Goal: Information Seeking & Learning: Learn about a topic

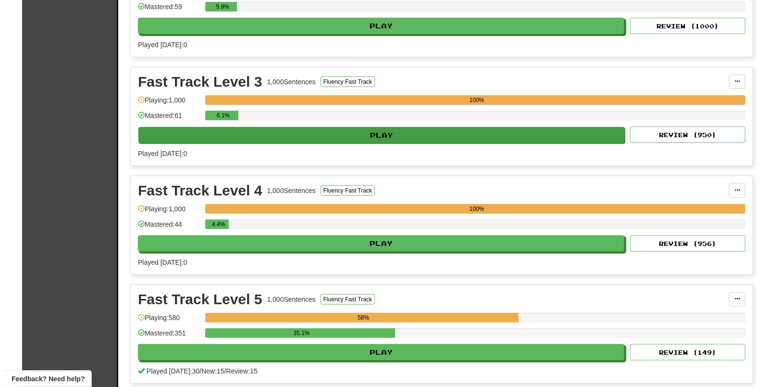
scroll to position [601, 0]
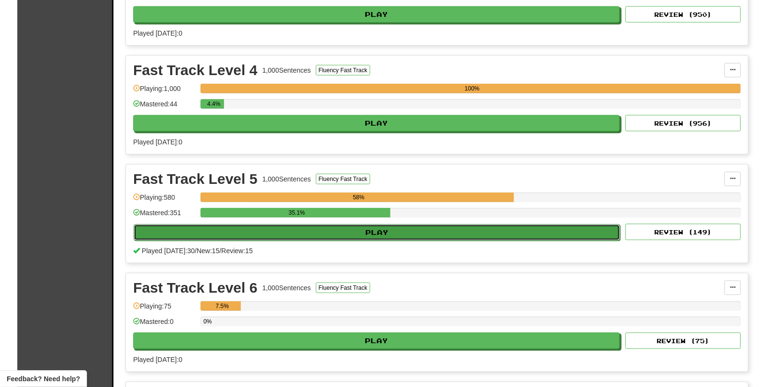
click at [366, 234] on button "Play" at bounding box center [377, 232] width 487 height 16
select select "**"
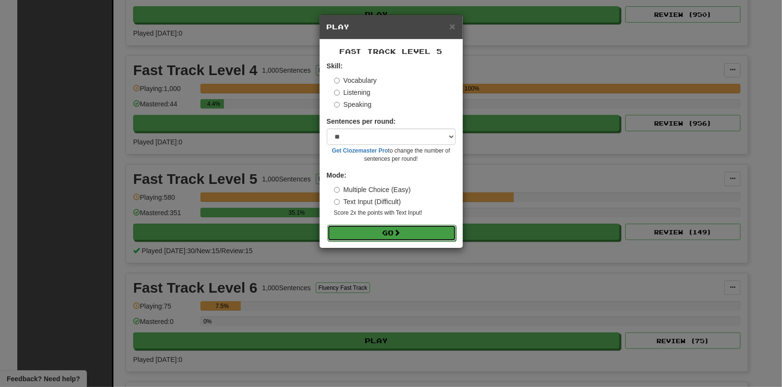
click at [394, 234] on button "Go" at bounding box center [391, 233] width 129 height 16
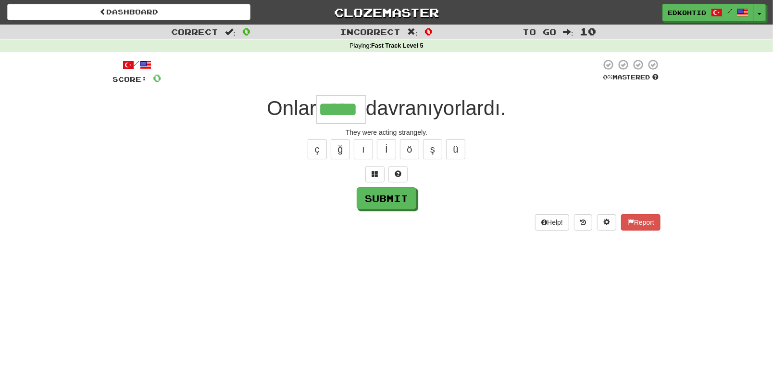
type input "*****"
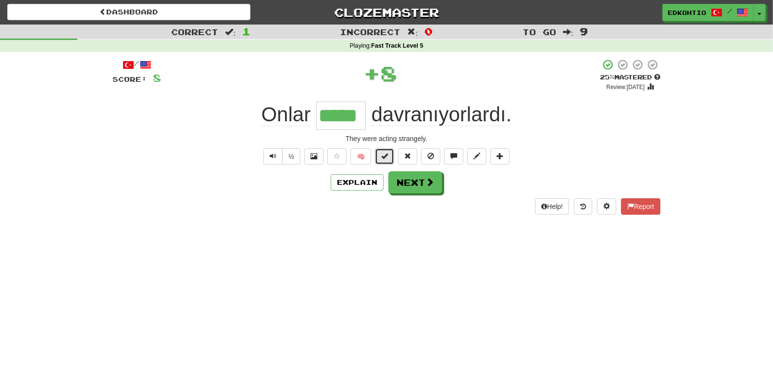
click at [384, 153] on span at bounding box center [384, 155] width 7 height 7
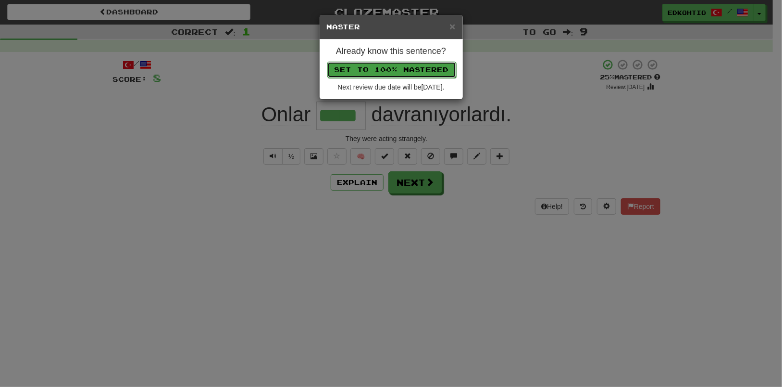
click at [368, 77] on button "Set to 100% Mastered" at bounding box center [391, 70] width 129 height 16
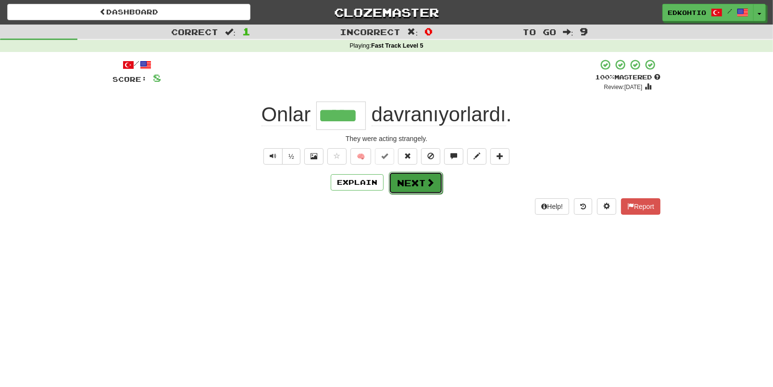
click at [417, 182] on button "Next" at bounding box center [416, 183] width 54 height 22
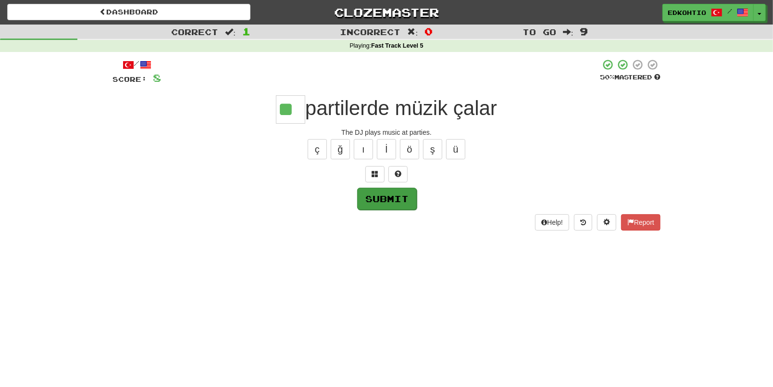
type input "**"
click at [376, 200] on button "Submit" at bounding box center [387, 199] width 60 height 22
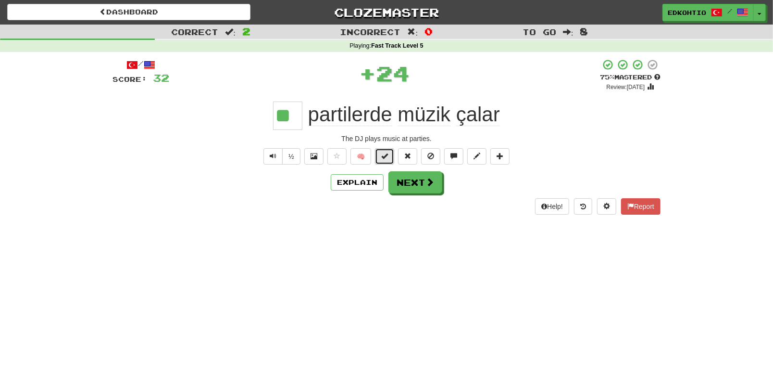
click at [383, 154] on span at bounding box center [384, 155] width 7 height 7
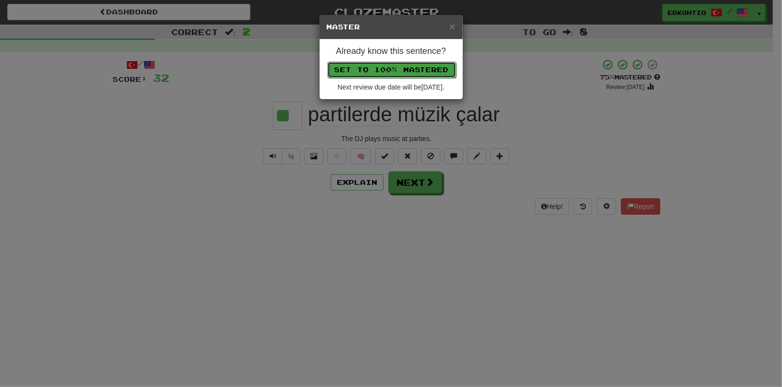
click at [380, 74] on button "Set to 100% Mastered" at bounding box center [391, 70] width 129 height 16
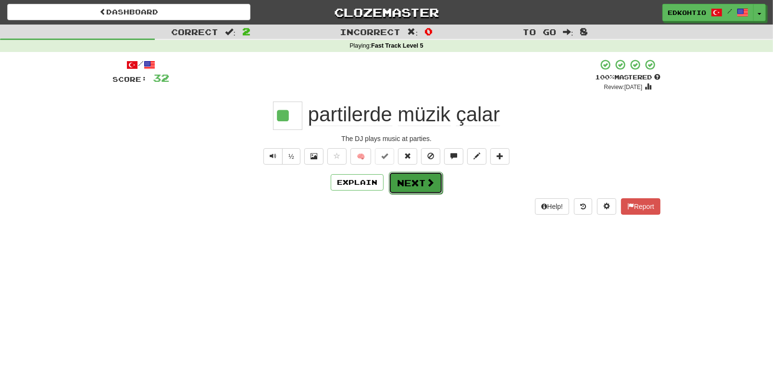
click at [414, 180] on button "Next" at bounding box center [416, 183] width 54 height 22
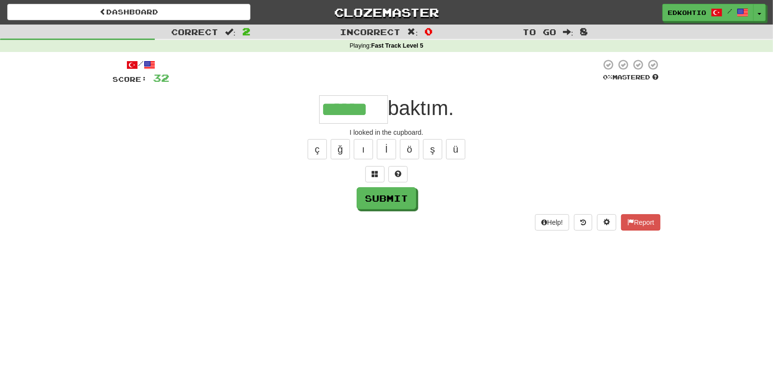
type input "******"
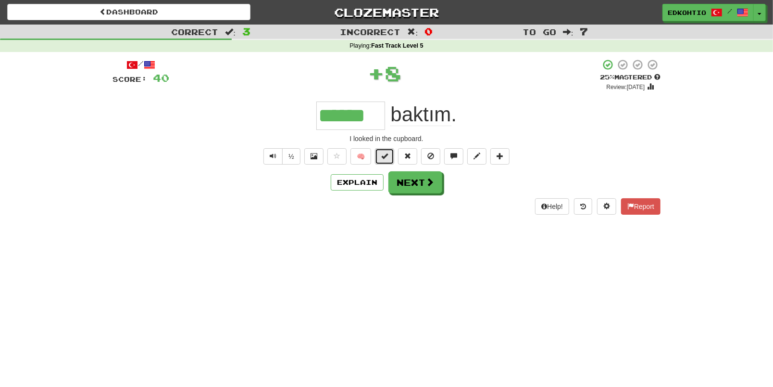
click at [391, 157] on button at bounding box center [384, 156] width 19 height 16
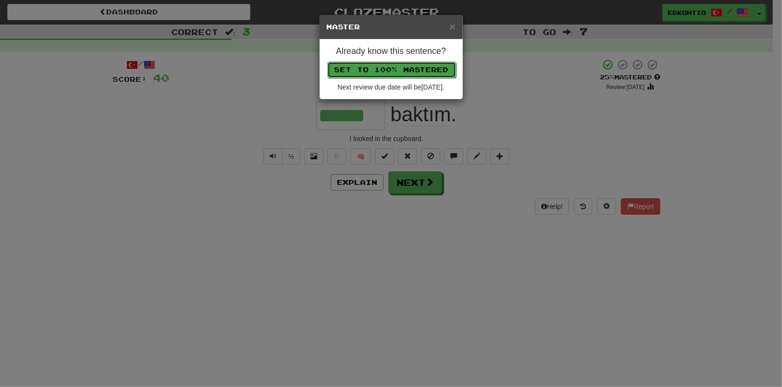
click at [405, 71] on button "Set to 100% Mastered" at bounding box center [391, 70] width 129 height 16
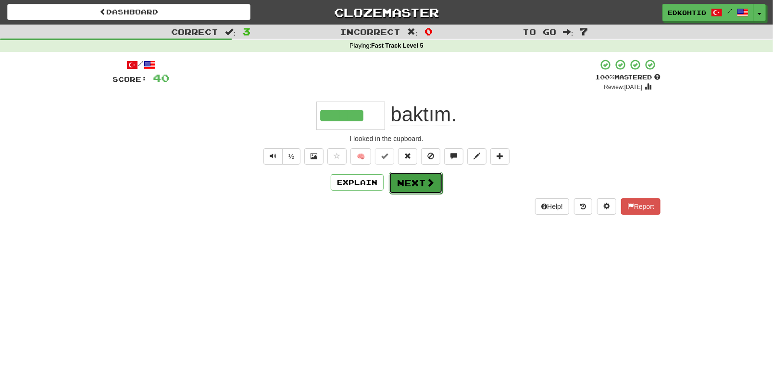
click at [426, 187] on span at bounding box center [430, 182] width 9 height 9
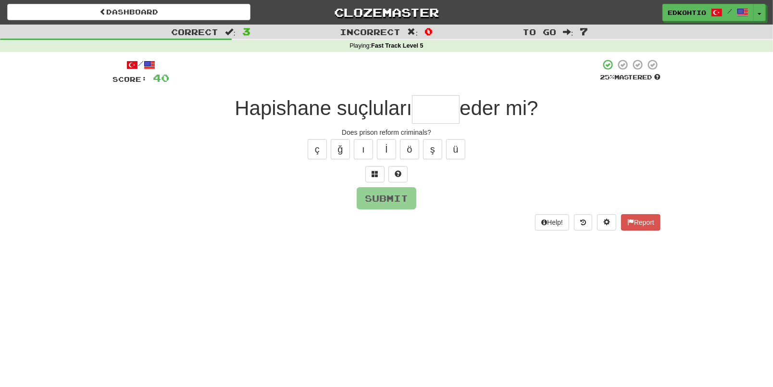
type input "*"
click at [312, 147] on button "ç" at bounding box center [317, 149] width 19 height 20
type input "*"
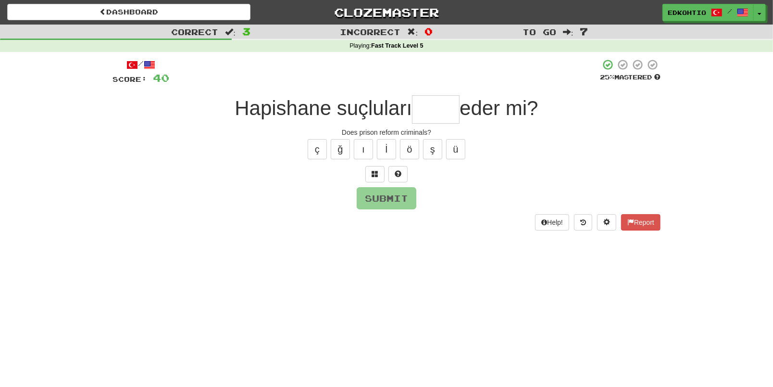
type input "*"
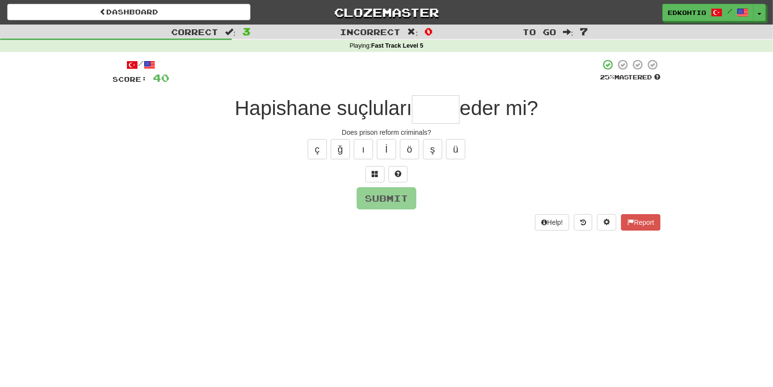
type input "*"
click at [462, 150] on button "ü" at bounding box center [455, 149] width 19 height 20
type input "*"
click at [433, 148] on button "ş" at bounding box center [432, 149] width 19 height 20
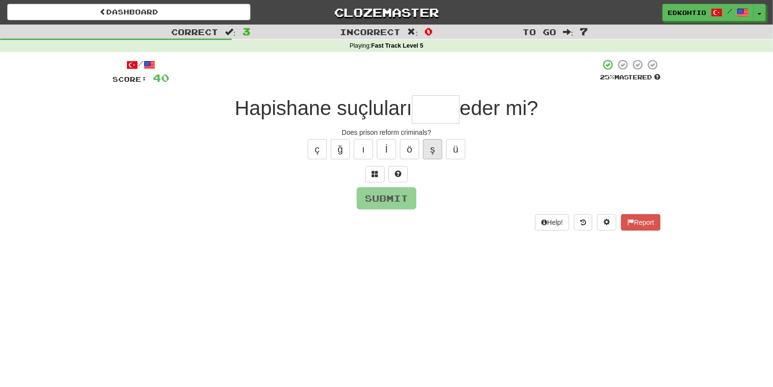
type input "*"
click at [406, 145] on button "ö" at bounding box center [409, 149] width 19 height 20
type input "*"
click at [364, 143] on button "ı" at bounding box center [363, 149] width 19 height 20
type input "*"
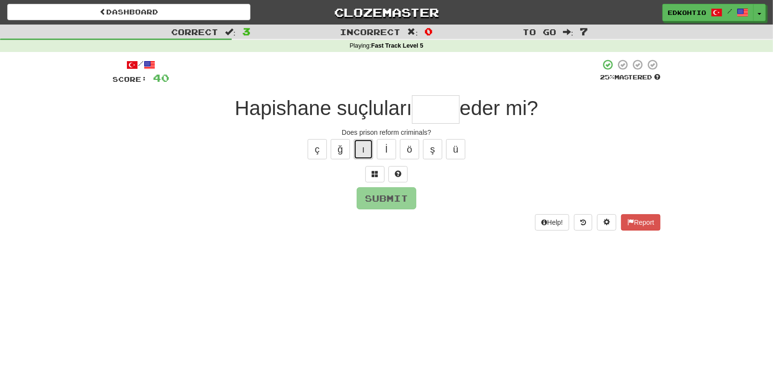
click at [364, 152] on button "ı" at bounding box center [363, 149] width 19 height 20
click at [433, 154] on button "ş" at bounding box center [432, 149] width 19 height 20
click at [338, 152] on button "ğ" at bounding box center [340, 149] width 19 height 20
click at [319, 151] on button "ç" at bounding box center [317, 149] width 19 height 20
click at [462, 149] on button "ü" at bounding box center [455, 149] width 19 height 20
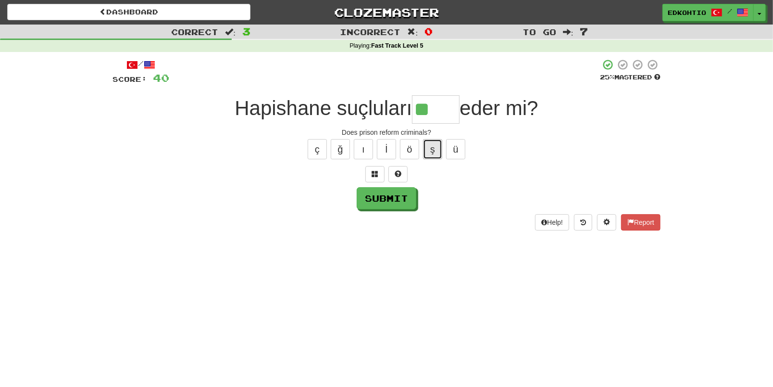
click at [429, 147] on button "ş" at bounding box center [432, 149] width 19 height 20
click at [413, 151] on button "ö" at bounding box center [409, 149] width 19 height 20
click at [366, 146] on button "ı" at bounding box center [363, 149] width 19 height 20
click at [346, 150] on button "ğ" at bounding box center [340, 149] width 19 height 20
click at [317, 154] on button "ç" at bounding box center [317, 149] width 19 height 20
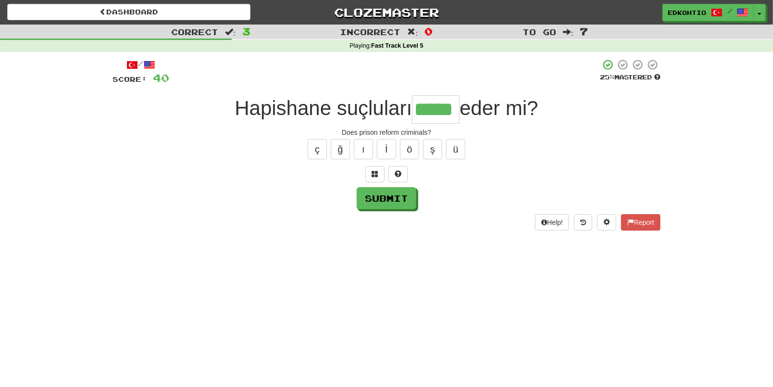
type input "*****"
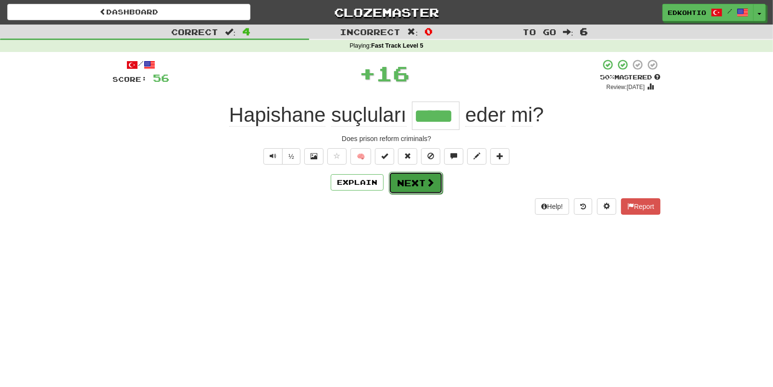
click at [412, 186] on button "Next" at bounding box center [416, 183] width 54 height 22
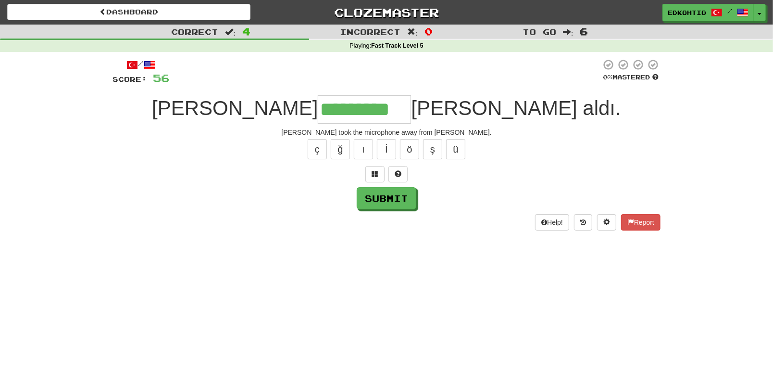
type input "*********"
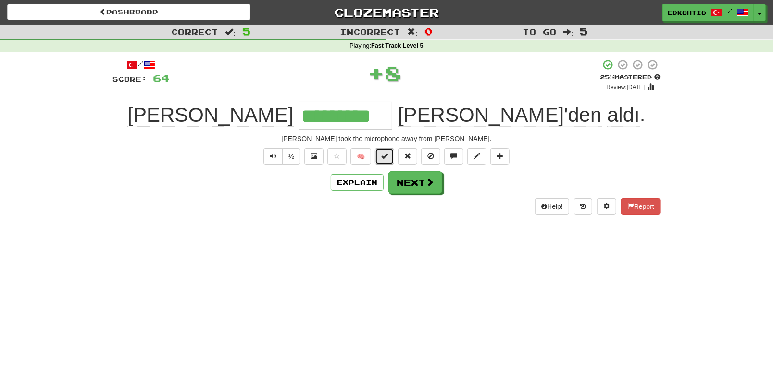
click at [388, 156] on span at bounding box center [384, 155] width 7 height 7
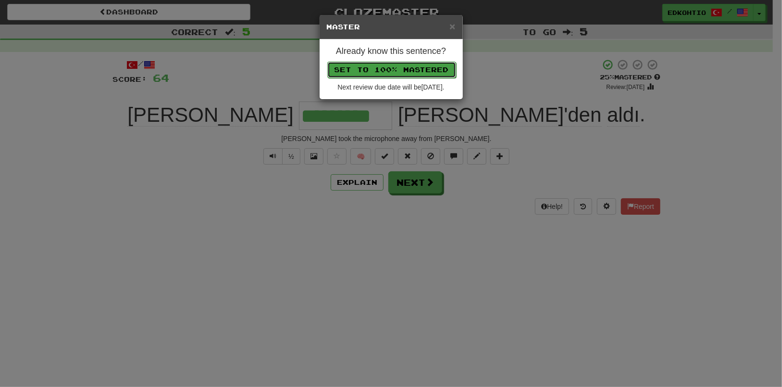
click at [389, 71] on button "Set to 100% Mastered" at bounding box center [391, 70] width 129 height 16
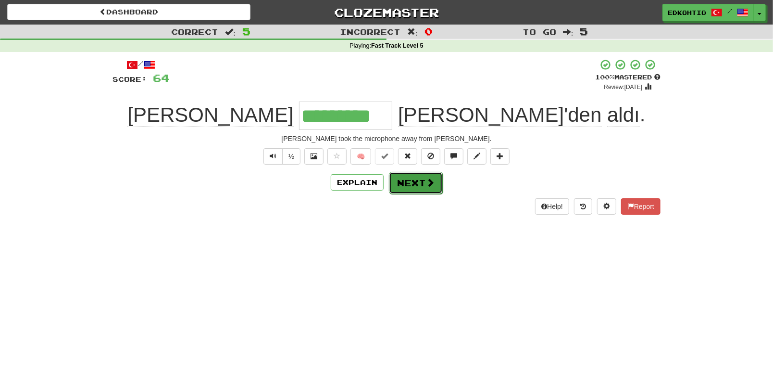
click at [410, 186] on button "Next" at bounding box center [416, 183] width 54 height 22
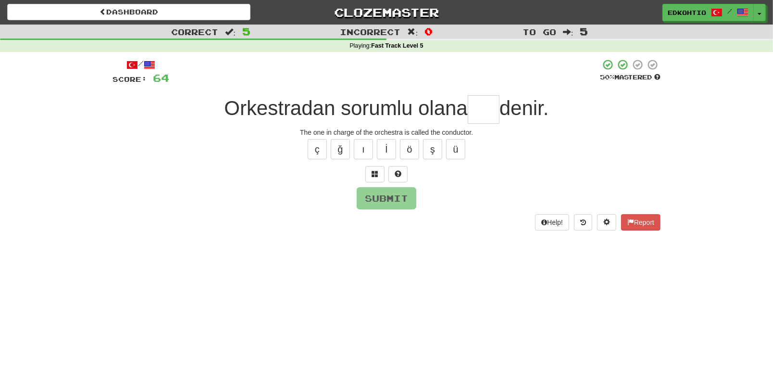
type input "*"
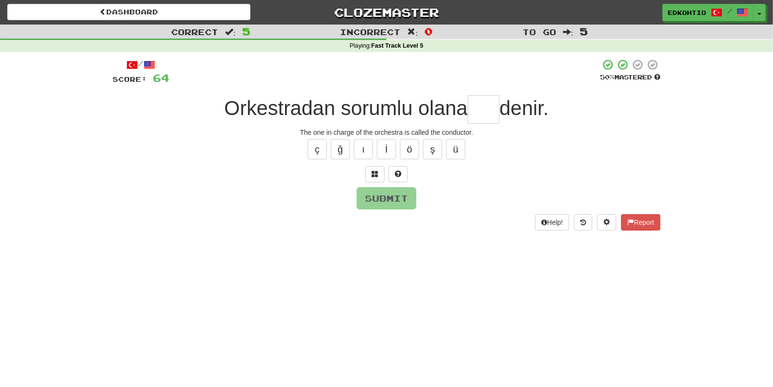
type input "*"
click at [457, 143] on button "ü" at bounding box center [455, 149] width 19 height 20
type input "*"
click at [431, 147] on button "ş" at bounding box center [432, 149] width 19 height 20
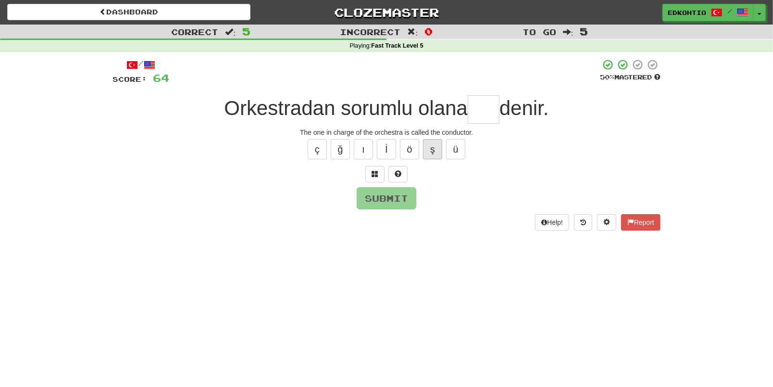
type input "*"
click at [414, 147] on button "ö" at bounding box center [409, 149] width 19 height 20
type input "*"
click at [432, 144] on button "ş" at bounding box center [432, 149] width 19 height 20
type input "***"
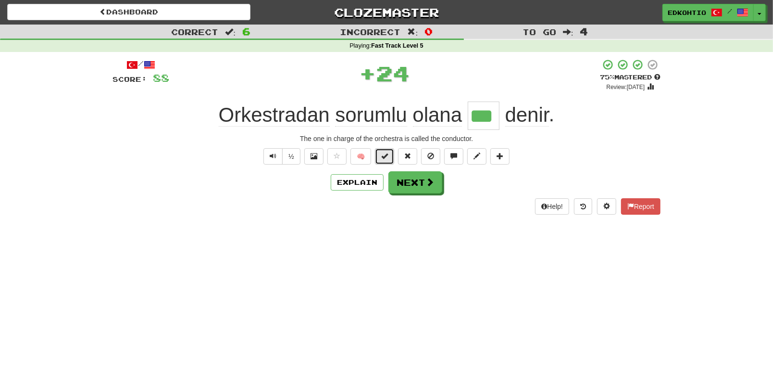
click at [392, 156] on button at bounding box center [384, 156] width 19 height 16
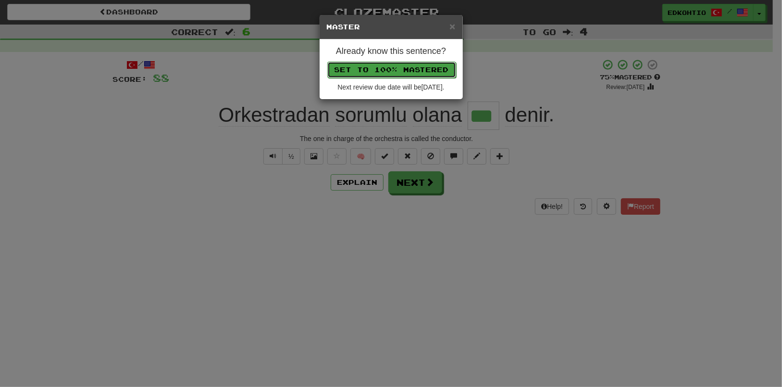
click at [389, 70] on button "Set to 100% Mastered" at bounding box center [391, 70] width 129 height 16
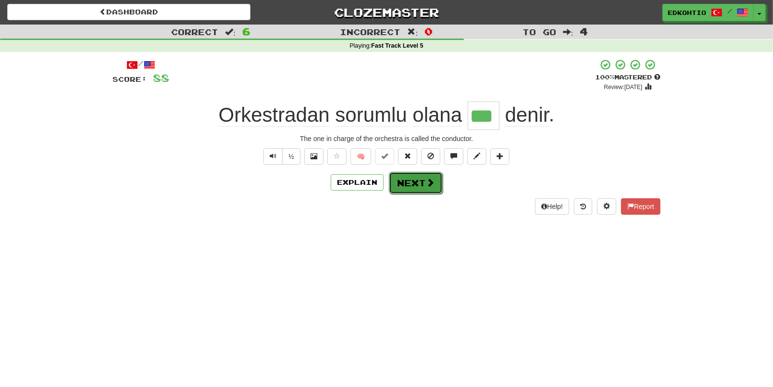
click at [420, 185] on button "Next" at bounding box center [416, 183] width 54 height 22
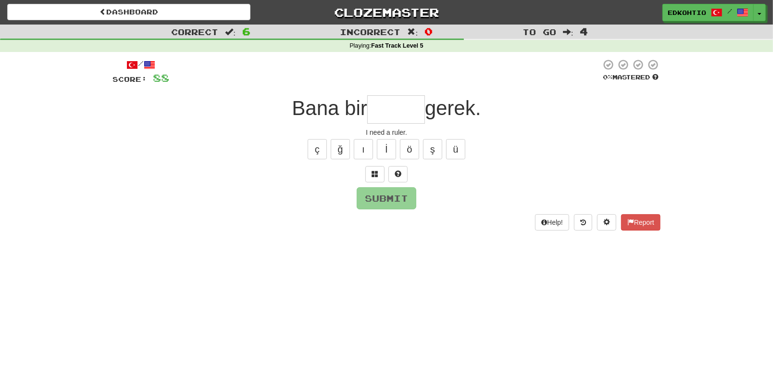
type input "*"
click at [462, 151] on button "ü" at bounding box center [455, 149] width 19 height 20
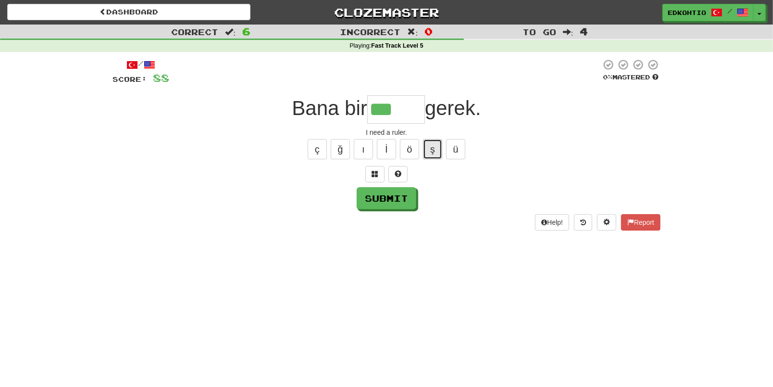
click at [438, 145] on button "ş" at bounding box center [432, 149] width 19 height 20
click at [406, 149] on button "ö" at bounding box center [409, 149] width 19 height 20
click at [358, 147] on button "ı" at bounding box center [363, 149] width 19 height 20
click at [345, 150] on button "ğ" at bounding box center [340, 149] width 19 height 20
click at [323, 148] on button "ç" at bounding box center [317, 149] width 19 height 20
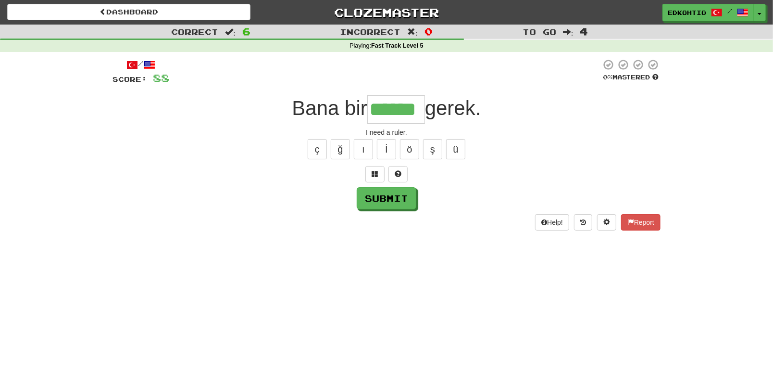
type input "******"
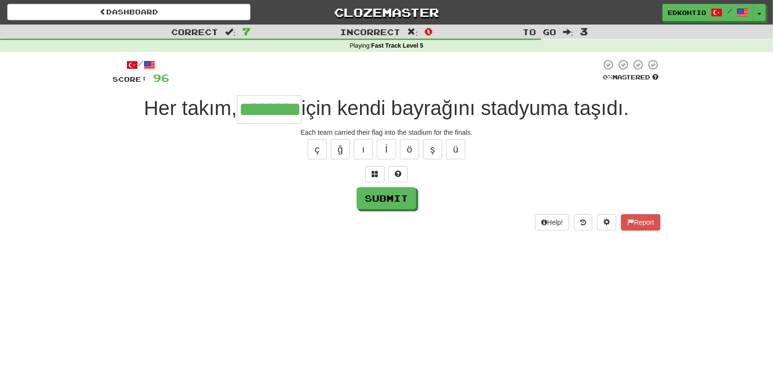
type input "********"
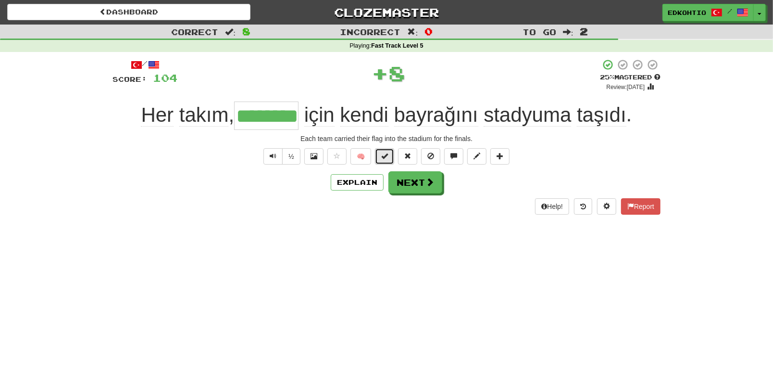
click at [389, 156] on button at bounding box center [384, 156] width 19 height 16
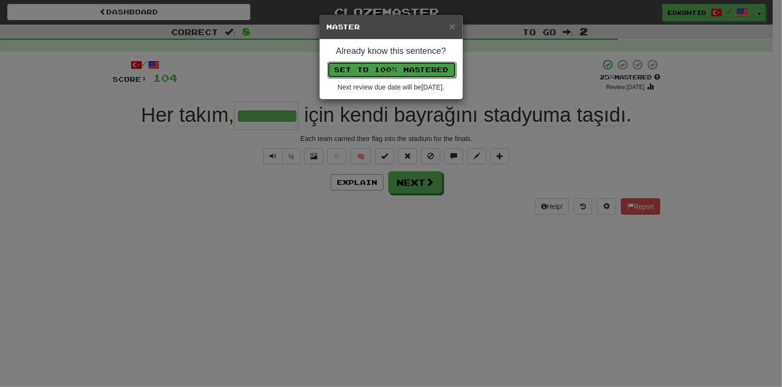
click at [385, 73] on button "Set to 100% Mastered" at bounding box center [391, 70] width 129 height 16
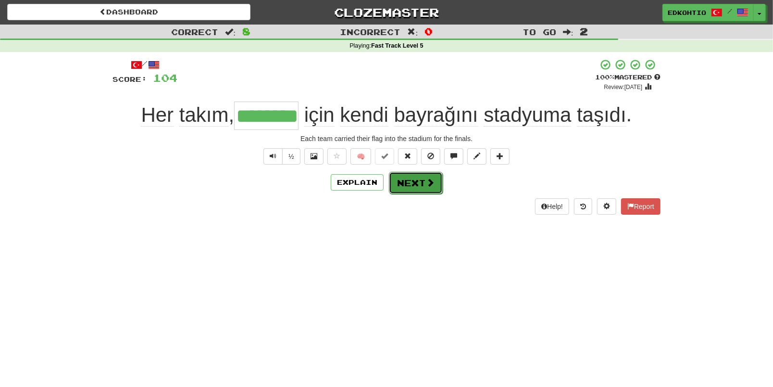
click at [402, 183] on button "Next" at bounding box center [416, 183] width 54 height 22
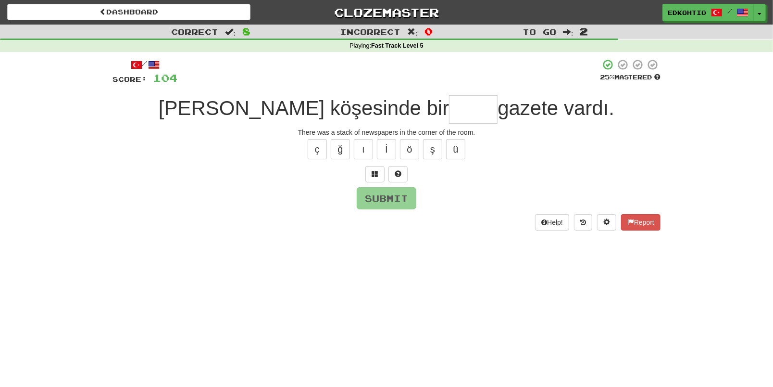
type input "*"
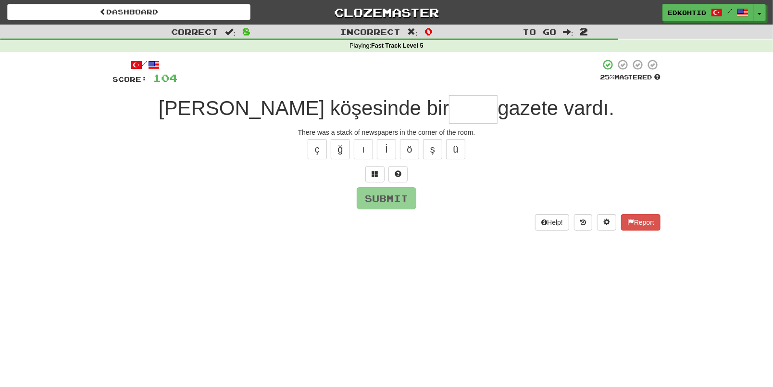
type input "*"
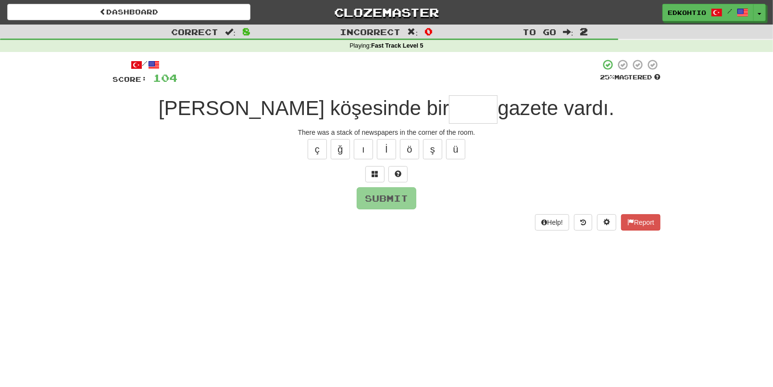
type input "*"
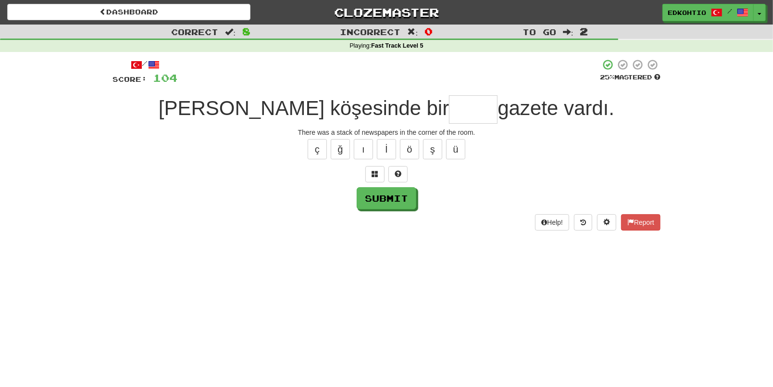
type input "*"
click at [462, 147] on button "ü" at bounding box center [455, 149] width 19 height 20
click at [431, 148] on button "ş" at bounding box center [432, 149] width 19 height 20
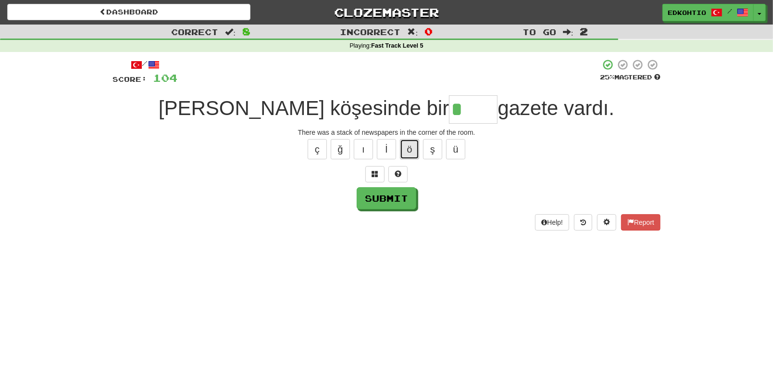
click at [410, 146] on button "ö" at bounding box center [409, 149] width 19 height 20
click at [369, 148] on button "ı" at bounding box center [363, 149] width 19 height 20
click at [454, 152] on button "ü" at bounding box center [455, 149] width 19 height 20
click at [442, 150] on button "ş" at bounding box center [432, 149] width 19 height 20
click at [416, 149] on button "ö" at bounding box center [409, 149] width 19 height 20
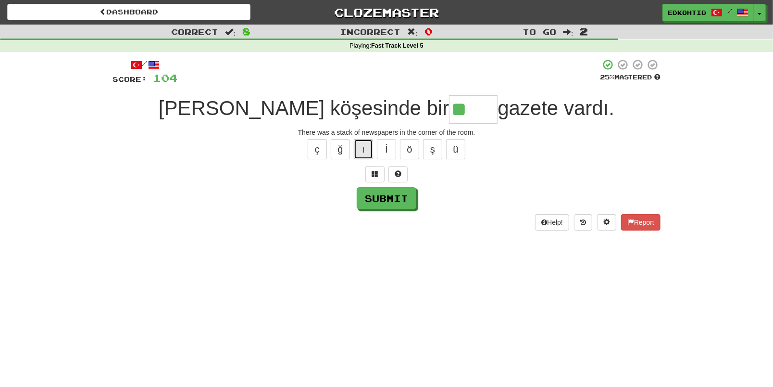
click at [362, 151] on button "ı" at bounding box center [363, 149] width 19 height 20
click at [335, 151] on button "ğ" at bounding box center [340, 149] width 19 height 20
click at [363, 147] on button "ı" at bounding box center [363, 149] width 19 height 20
click at [431, 151] on button "ş" at bounding box center [432, 149] width 19 height 20
click at [340, 153] on button "ğ" at bounding box center [340, 149] width 19 height 20
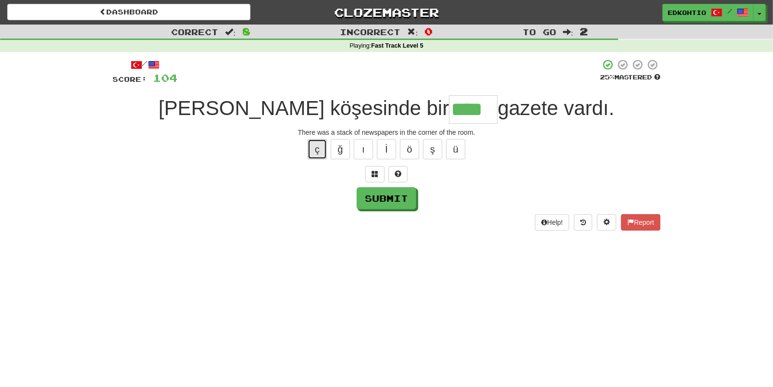
click at [320, 151] on button "ç" at bounding box center [317, 149] width 19 height 20
type input "*****"
click at [387, 201] on button "Submit" at bounding box center [387, 199] width 60 height 22
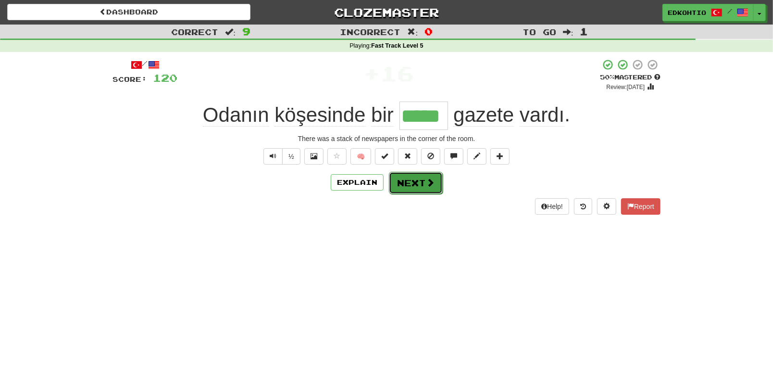
click at [401, 189] on button "Next" at bounding box center [416, 183] width 54 height 22
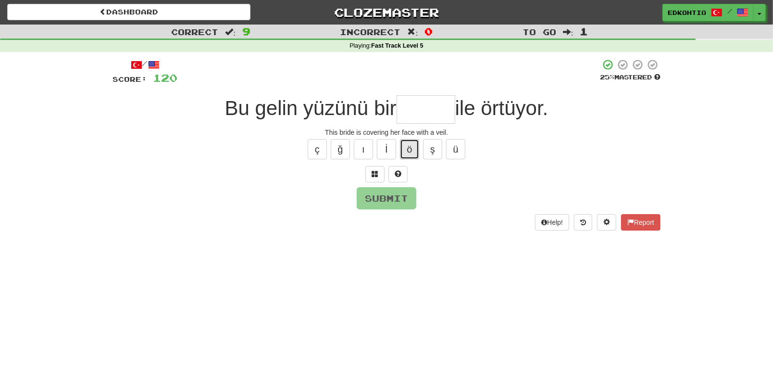
click at [411, 146] on button "ö" at bounding box center [409, 149] width 19 height 20
type input "*"
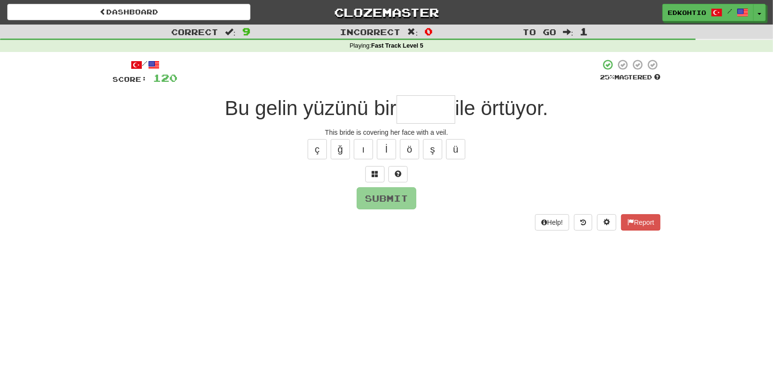
type input "*"
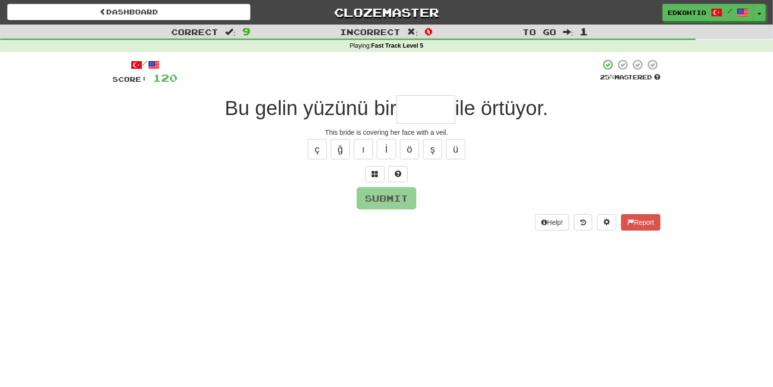
type input "*"
click at [454, 153] on button "ü" at bounding box center [455, 149] width 19 height 20
type input "*"
click at [421, 167] on div at bounding box center [387, 174] width 548 height 16
click at [433, 147] on button "ş" at bounding box center [432, 149] width 19 height 20
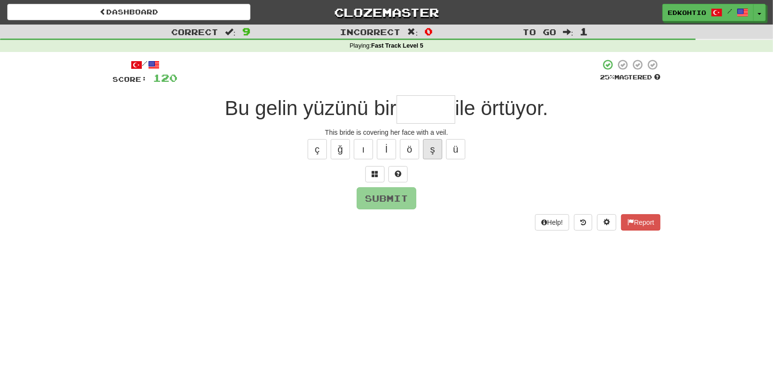
type input "*"
click at [407, 147] on button "ö" at bounding box center [409, 149] width 19 height 20
type input "*"
click at [365, 151] on button "ı" at bounding box center [363, 149] width 19 height 20
type input "*"
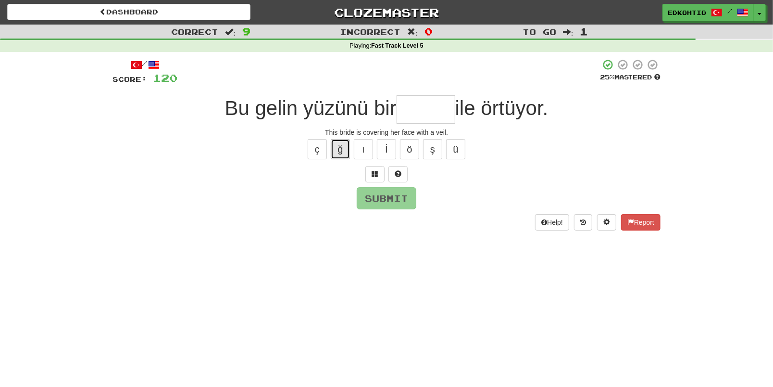
click at [338, 152] on button "ğ" at bounding box center [340, 149] width 19 height 20
type input "*"
click at [319, 147] on button "ç" at bounding box center [317, 149] width 19 height 20
type input "*"
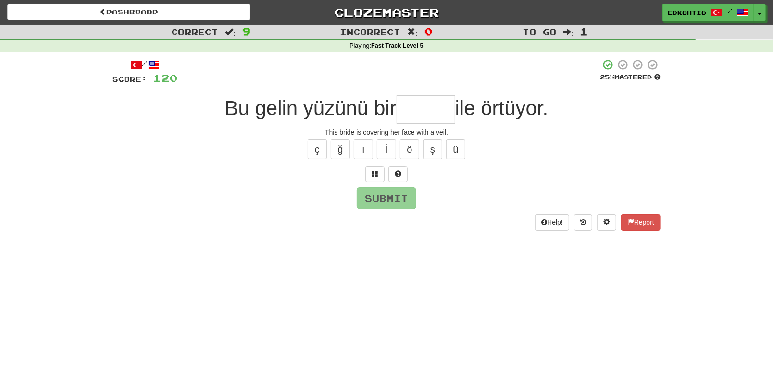
type input "*"
click at [436, 142] on button "ş" at bounding box center [432, 149] width 19 height 20
click at [344, 145] on button "ğ" at bounding box center [340, 149] width 19 height 20
drag, startPoint x: 314, startPoint y: 149, endPoint x: 316, endPoint y: 153, distance: 5.2
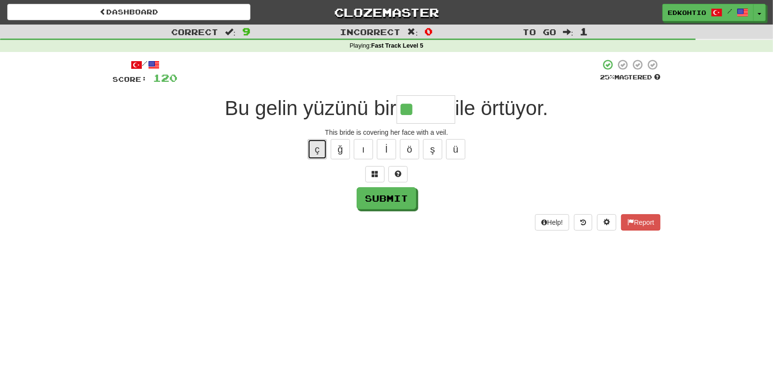
click at [314, 150] on button "ç" at bounding box center [317, 149] width 19 height 20
click at [455, 151] on button "ü" at bounding box center [455, 149] width 19 height 20
click at [414, 147] on button "ö" at bounding box center [409, 149] width 19 height 20
click at [361, 149] on button "ı" at bounding box center [363, 149] width 19 height 20
type input "*****"
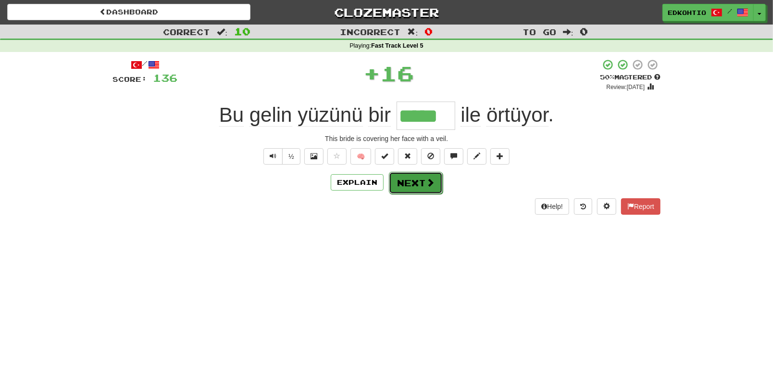
click at [410, 182] on button "Next" at bounding box center [416, 183] width 54 height 22
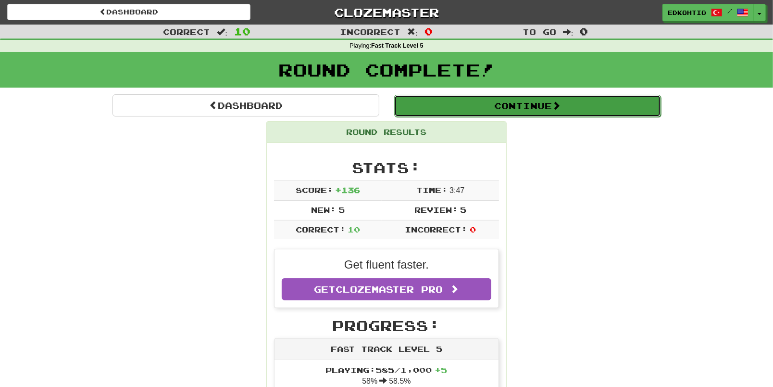
click at [491, 107] on button "Continue" at bounding box center [527, 106] width 267 height 22
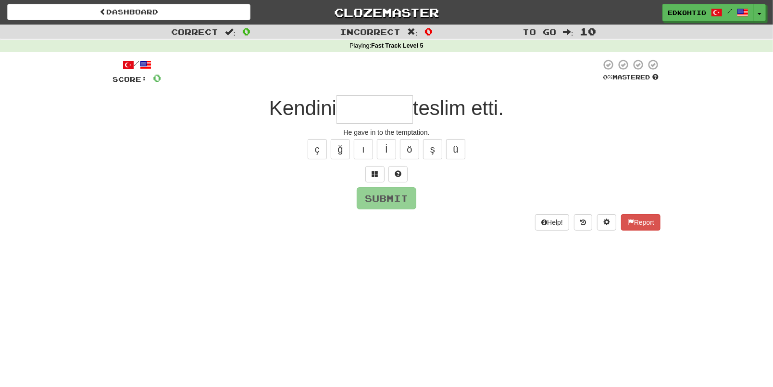
type input "*"
click at [361, 149] on button "ı" at bounding box center [363, 149] width 19 height 20
click at [466, 153] on div "ç ğ ı İ ö ş ü" at bounding box center [387, 149] width 548 height 24
click at [465, 153] on button "ü" at bounding box center [455, 149] width 19 height 20
click at [435, 152] on button "ş" at bounding box center [432, 149] width 19 height 20
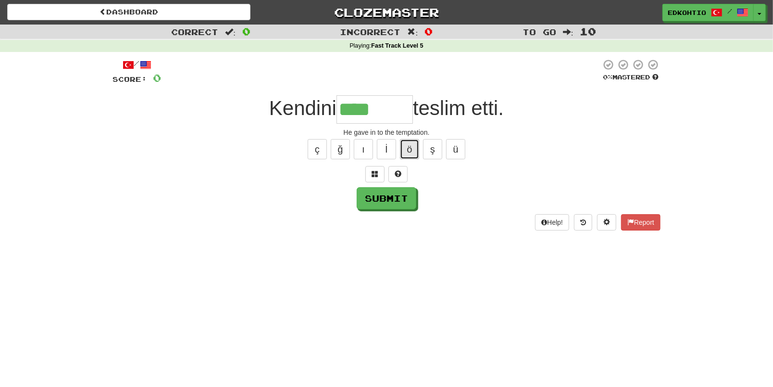
click at [406, 149] on button "ö" at bounding box center [409, 149] width 19 height 20
click at [362, 145] on button "ı" at bounding box center [363, 149] width 19 height 20
click at [346, 146] on button "ğ" at bounding box center [340, 149] width 19 height 20
click at [319, 142] on button "ç" at bounding box center [317, 149] width 19 height 20
click at [361, 153] on button "ı" at bounding box center [363, 149] width 19 height 20
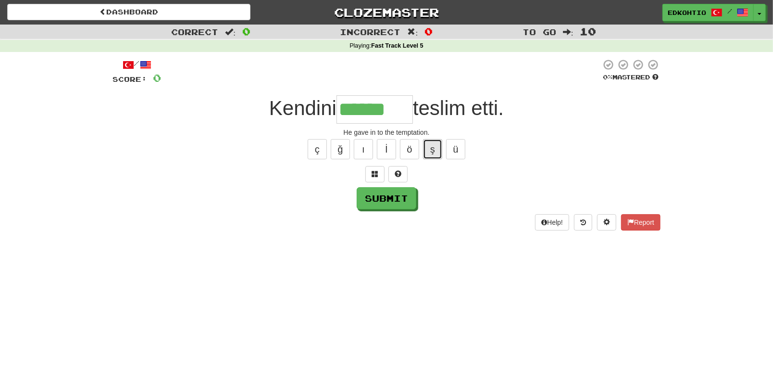
click at [433, 149] on button "ş" at bounding box center [432, 149] width 19 height 20
type input "********"
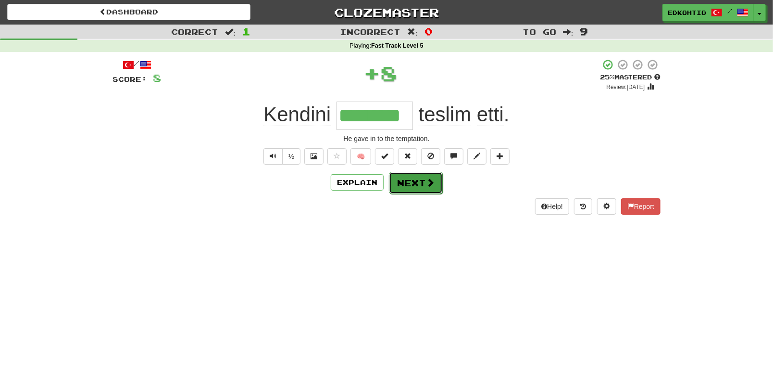
click at [406, 181] on button "Next" at bounding box center [416, 183] width 54 height 22
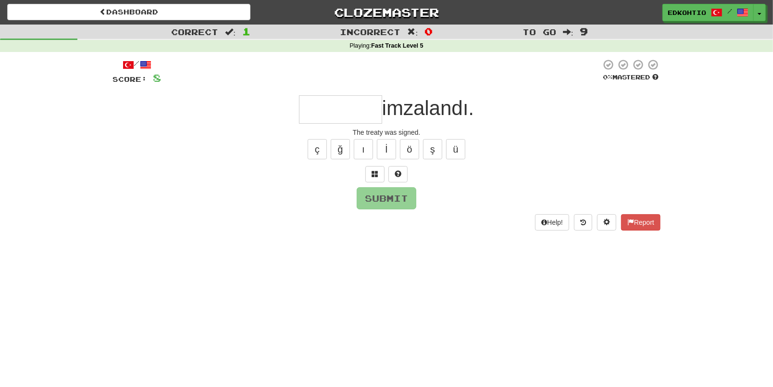
type input "*"
click at [431, 145] on button "ş" at bounding box center [432, 149] width 19 height 20
type input "*******"
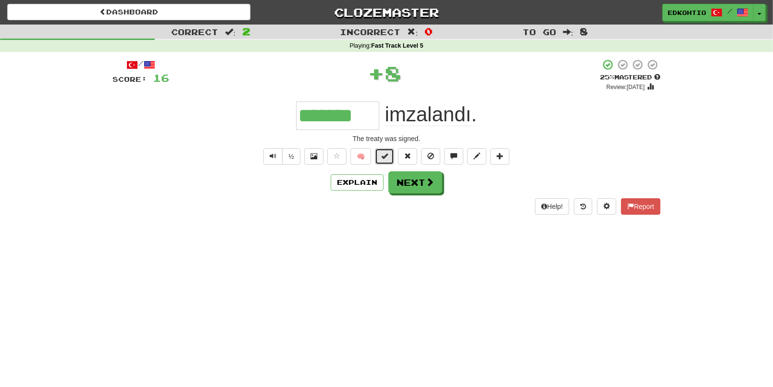
click at [391, 153] on button at bounding box center [384, 156] width 19 height 16
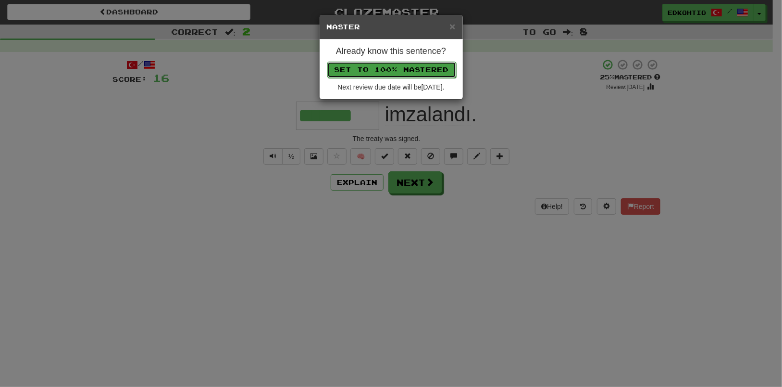
click at [385, 73] on button "Set to 100% Mastered" at bounding box center [391, 70] width 129 height 16
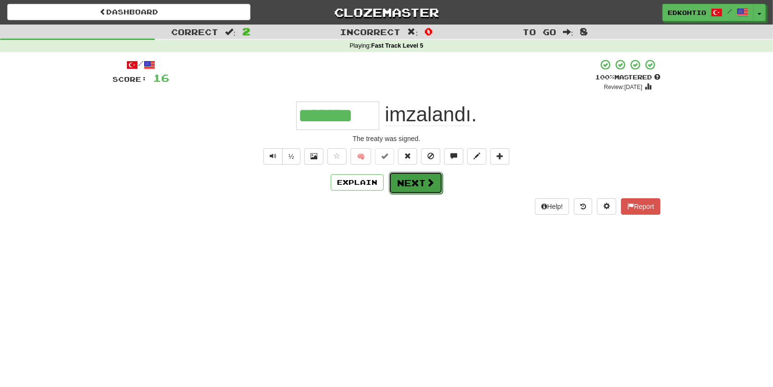
click at [411, 186] on button "Next" at bounding box center [416, 183] width 54 height 22
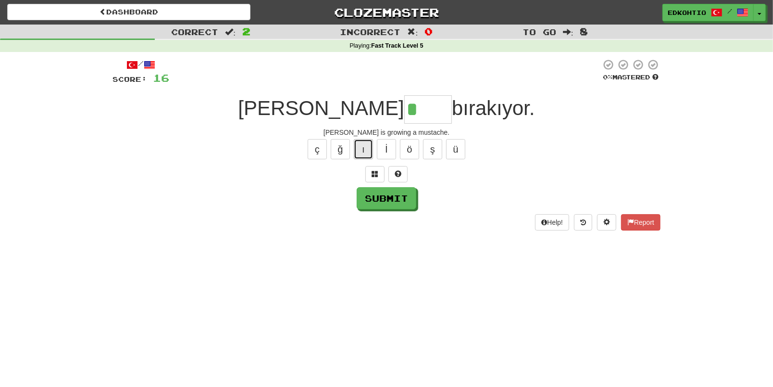
click at [369, 149] on button "ı" at bounding box center [363, 149] width 19 height 20
click at [367, 153] on button "ı" at bounding box center [363, 149] width 19 height 20
type input "*****"
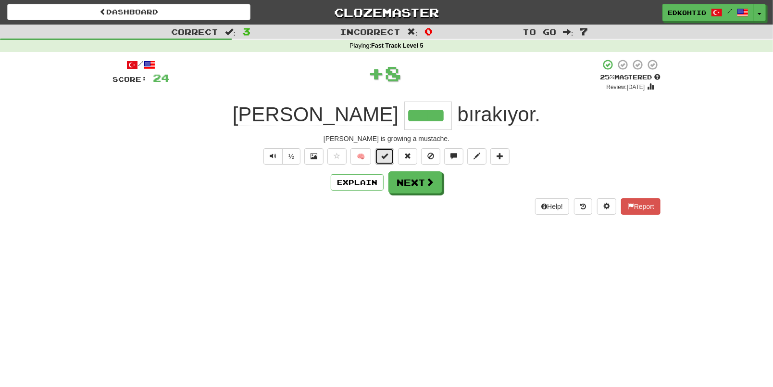
click at [386, 158] on span at bounding box center [384, 155] width 7 height 7
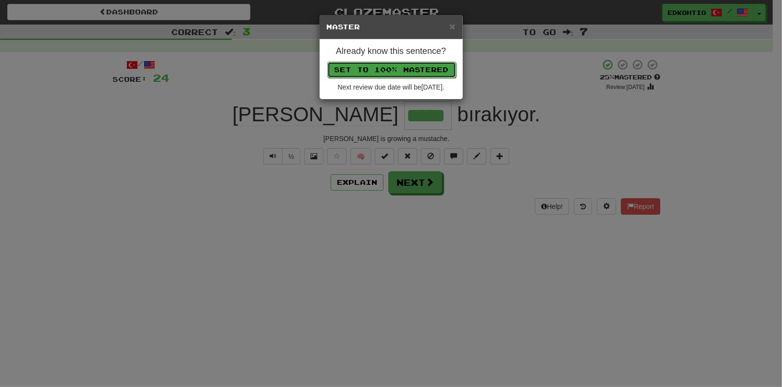
click at [390, 71] on button "Set to 100% Mastered" at bounding box center [391, 70] width 129 height 16
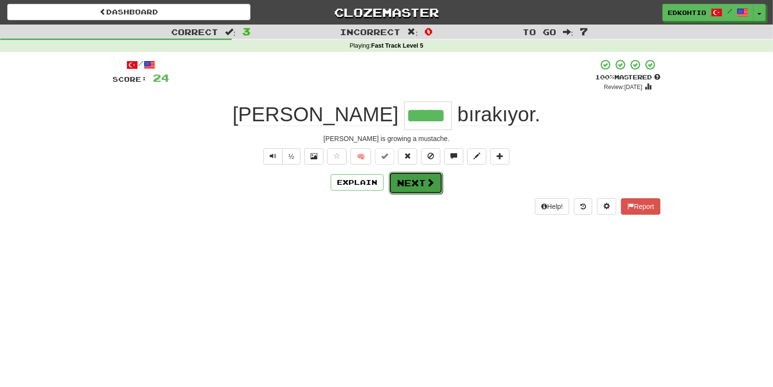
click at [406, 187] on button "Next" at bounding box center [416, 183] width 54 height 22
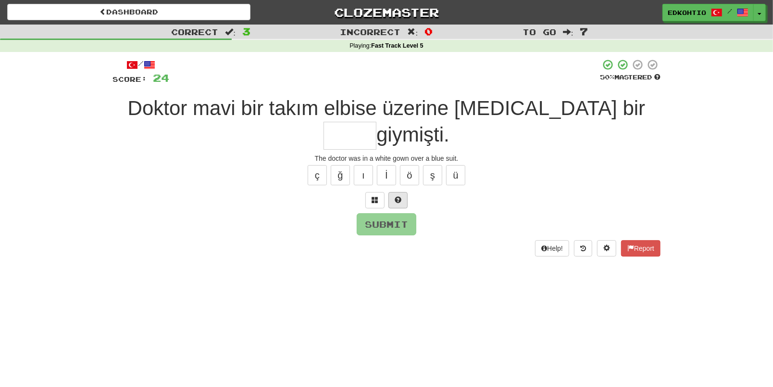
type input "*"
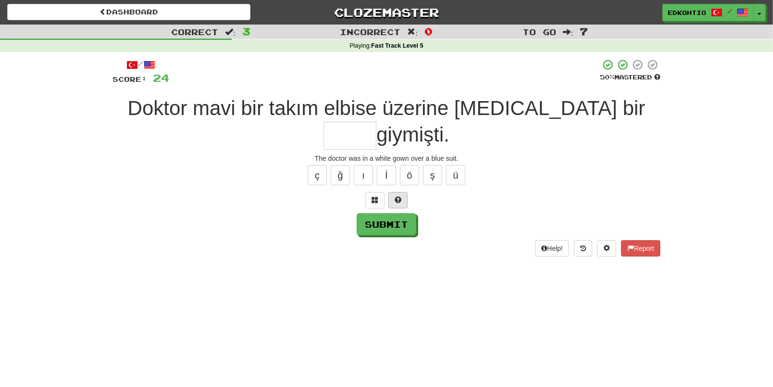
type input "*"
click at [464, 165] on button "ü" at bounding box center [455, 175] width 19 height 20
type input "*"
click at [439, 165] on button "ş" at bounding box center [432, 175] width 19 height 20
type input "*"
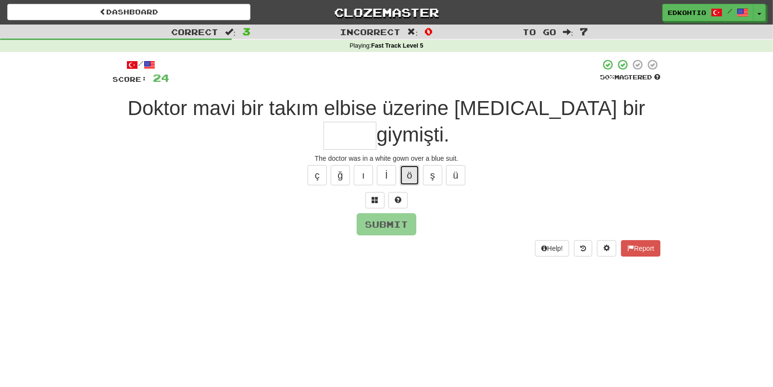
click at [410, 165] on button "ö" at bounding box center [409, 175] width 19 height 20
type input "*"
click at [411, 165] on button "ö" at bounding box center [409, 175] width 19 height 20
click at [460, 165] on button "ü" at bounding box center [455, 175] width 19 height 20
click at [433, 165] on button "ş" at bounding box center [432, 175] width 19 height 20
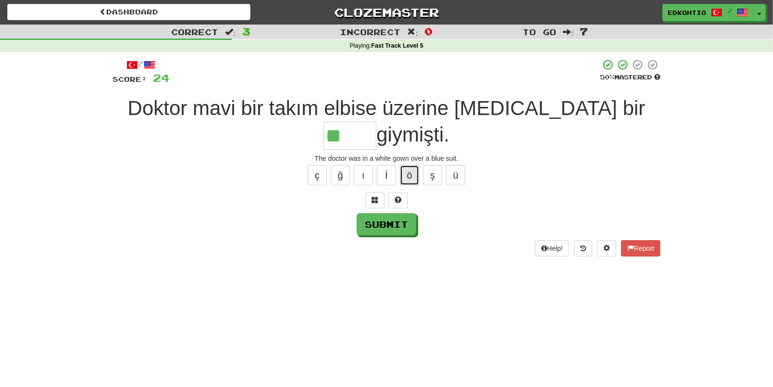
click at [413, 165] on button "ö" at bounding box center [409, 175] width 19 height 20
click at [360, 165] on button "ı" at bounding box center [363, 175] width 19 height 20
click at [348, 165] on button "ğ" at bounding box center [340, 175] width 19 height 20
type input "**"
click at [323, 165] on button "ç" at bounding box center [317, 175] width 19 height 20
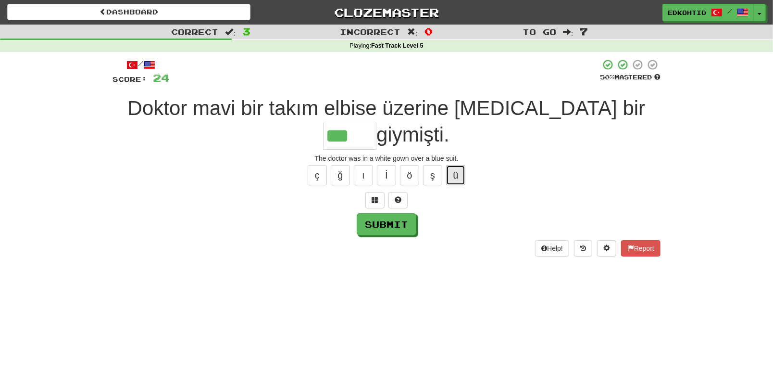
click at [457, 165] on button "ü" at bounding box center [455, 175] width 19 height 20
click at [452, 165] on button "ü" at bounding box center [455, 175] width 19 height 20
type input "*****"
click at [384, 213] on button "Submit" at bounding box center [387, 224] width 60 height 22
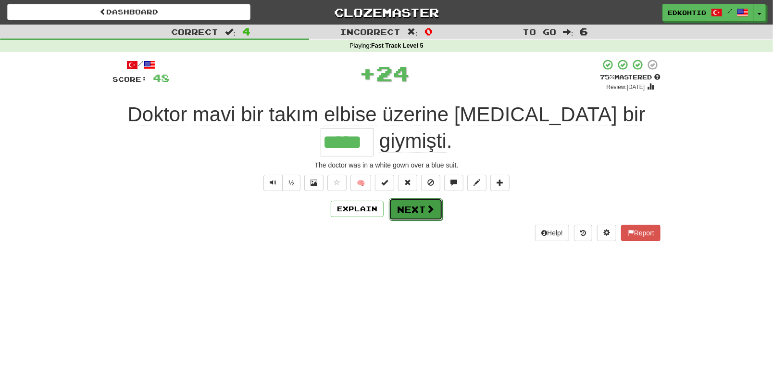
click at [414, 198] on button "Next" at bounding box center [416, 209] width 54 height 22
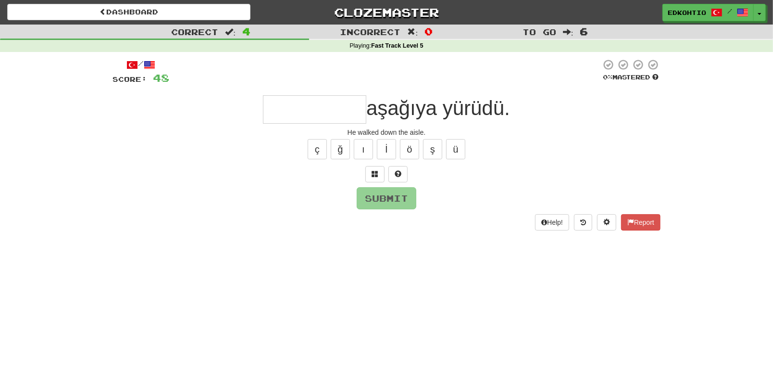
type input "*"
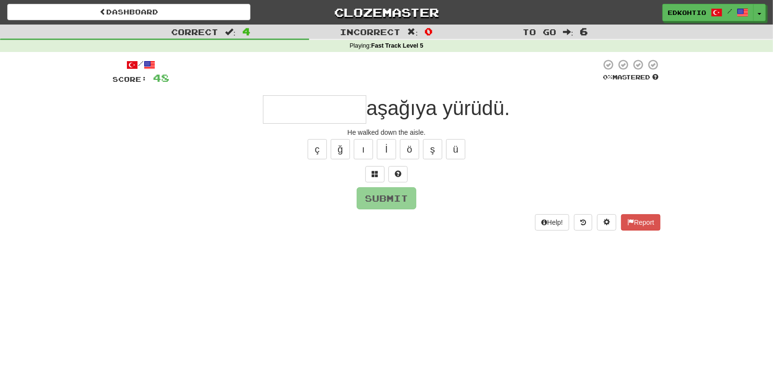
type input "*"
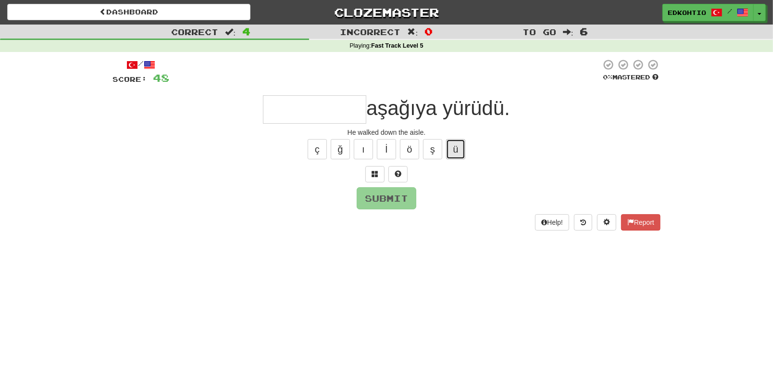
click at [463, 146] on button "ü" at bounding box center [455, 149] width 19 height 20
type input "*"
click at [437, 147] on button "ş" at bounding box center [432, 149] width 19 height 20
type input "*"
click at [410, 148] on button "ö" at bounding box center [409, 149] width 19 height 20
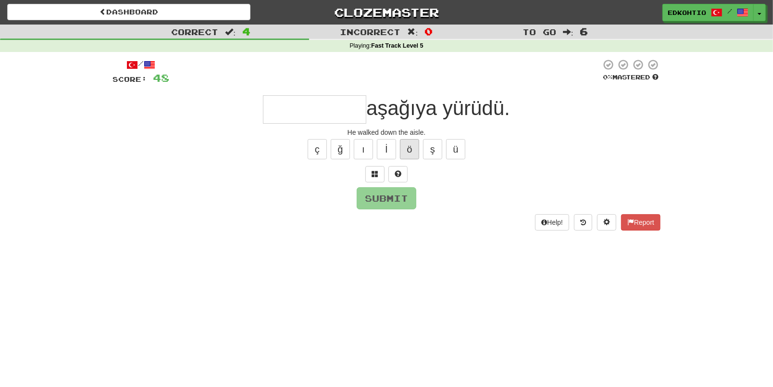
type input "*"
click at [387, 143] on button "İ" at bounding box center [386, 149] width 19 height 20
type input "*"
click at [363, 151] on button "ı" at bounding box center [363, 149] width 19 height 20
type input "*"
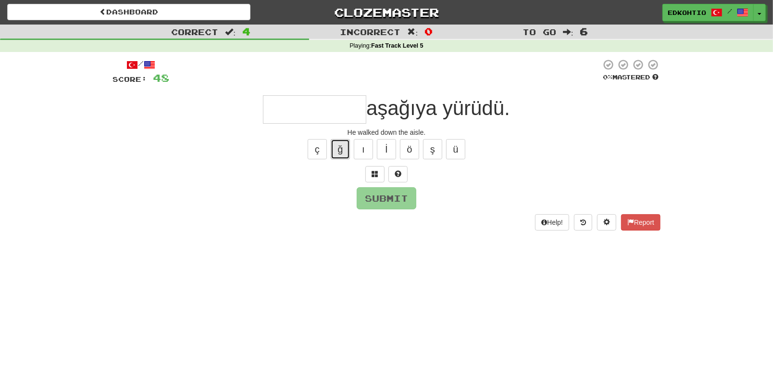
click at [347, 153] on button "ğ" at bounding box center [340, 149] width 19 height 20
type input "*"
click at [311, 149] on button "ç" at bounding box center [317, 149] width 19 height 20
type input "*"
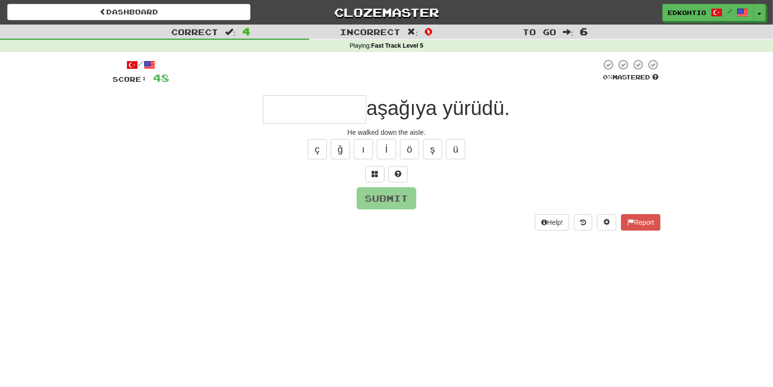
type input "*"
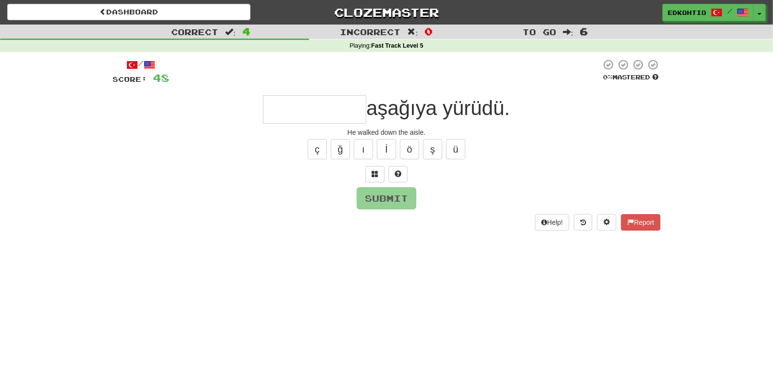
type input "*"
type input "**********"
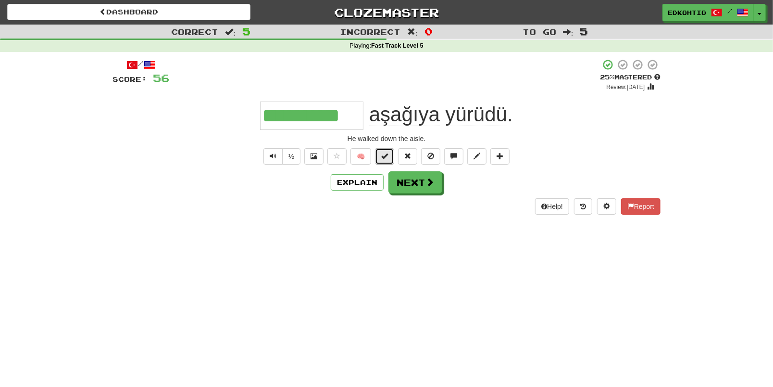
click at [388, 156] on span at bounding box center [384, 155] width 7 height 7
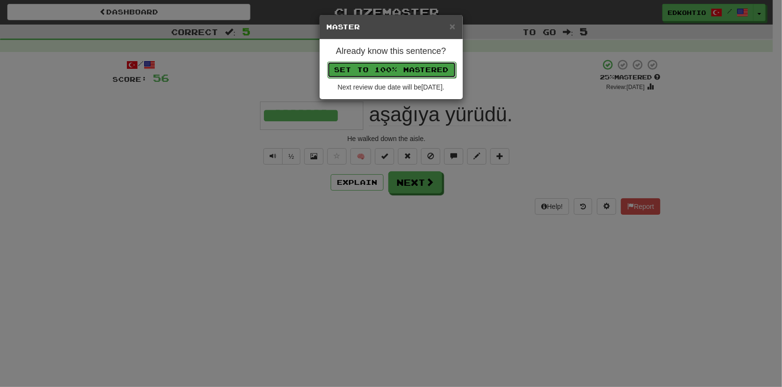
click at [415, 68] on button "Set to 100% Mastered" at bounding box center [391, 70] width 129 height 16
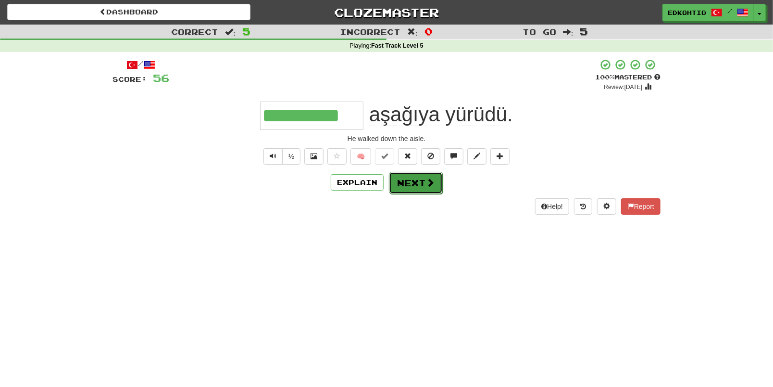
click at [413, 185] on button "Next" at bounding box center [416, 183] width 54 height 22
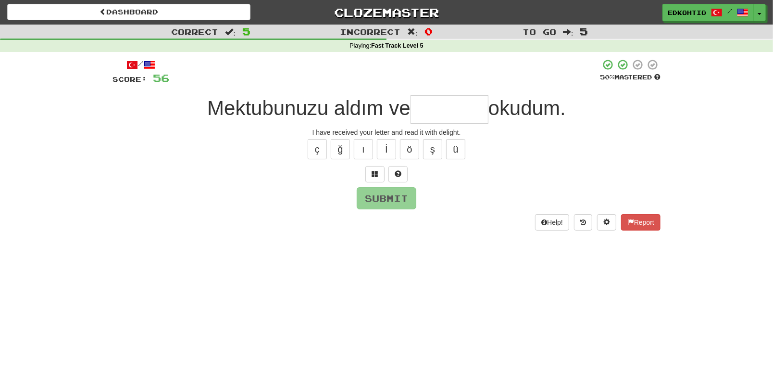
type input "*"
click at [315, 154] on button "ç" at bounding box center [317, 149] width 19 height 20
type input "********"
click at [385, 201] on button "Submit" at bounding box center [387, 199] width 60 height 22
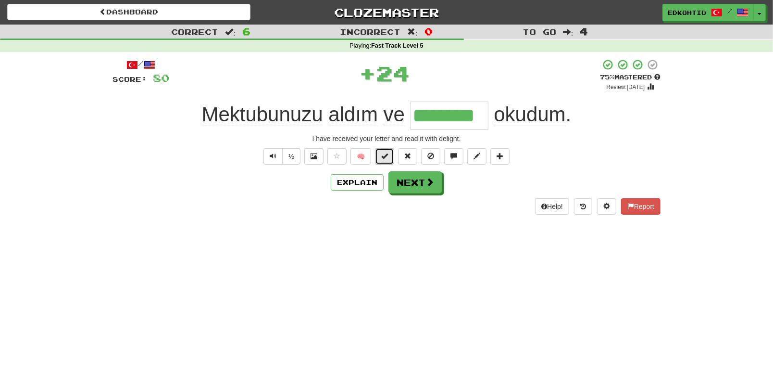
click at [386, 156] on span at bounding box center [384, 155] width 7 height 7
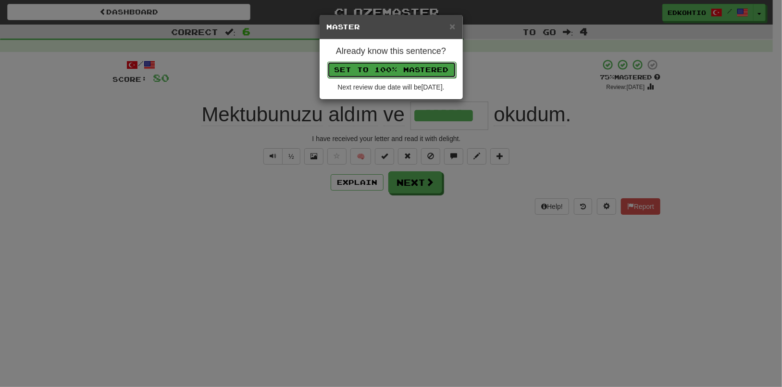
click at [411, 74] on button "Set to 100% Mastered" at bounding box center [391, 70] width 129 height 16
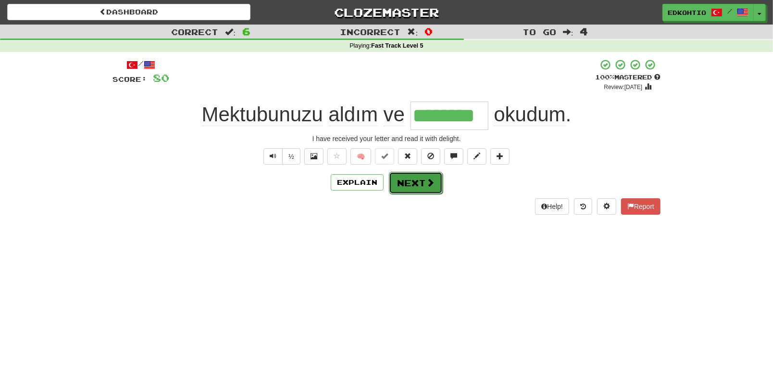
click at [427, 185] on span at bounding box center [430, 182] width 9 height 9
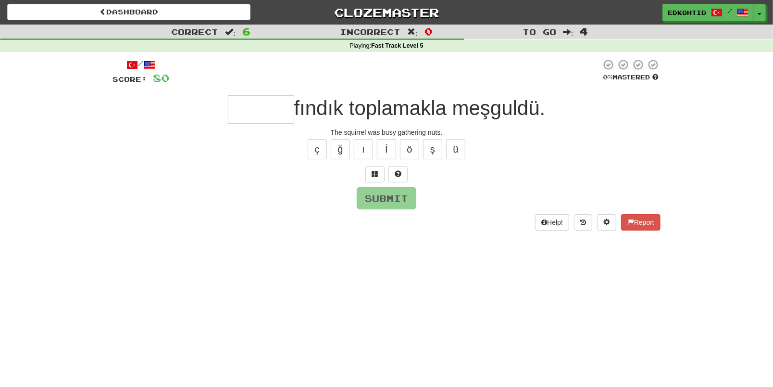
type input "*"
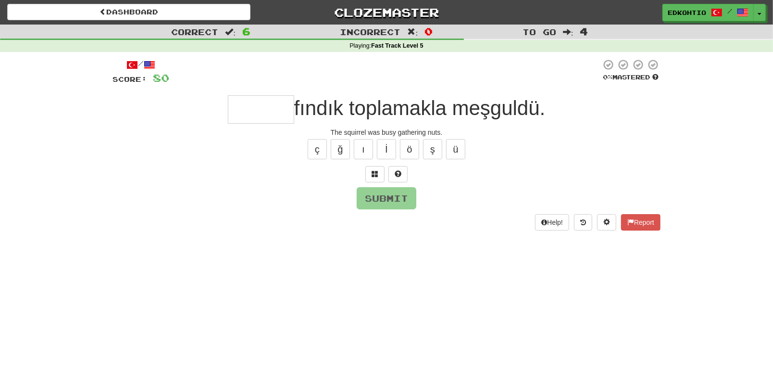
type input "*"
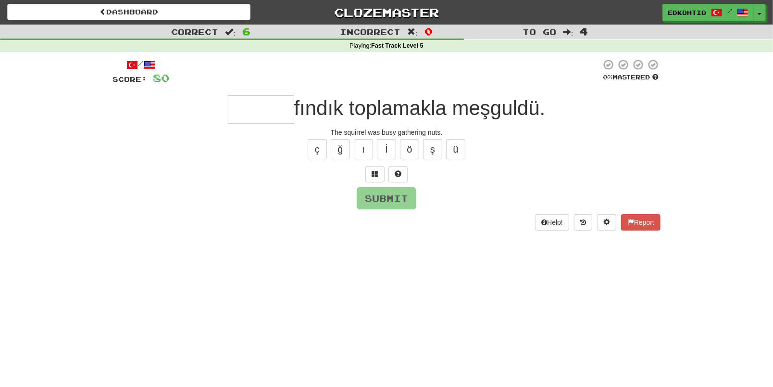
type input "*"
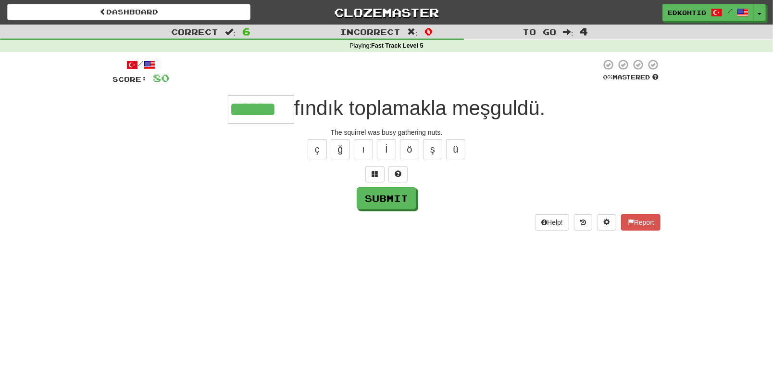
type input "******"
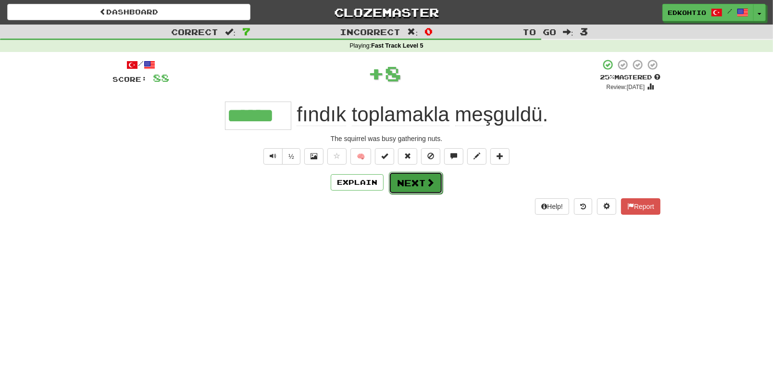
click at [418, 185] on button "Next" at bounding box center [416, 183] width 54 height 22
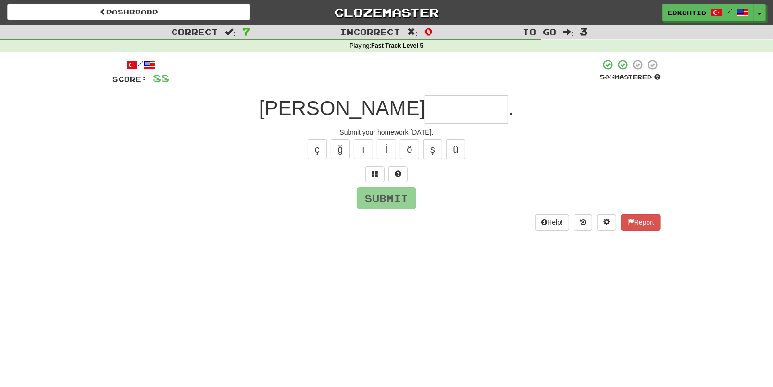
type input "*"
click at [413, 152] on button "ö" at bounding box center [409, 149] width 19 height 20
type input "*"
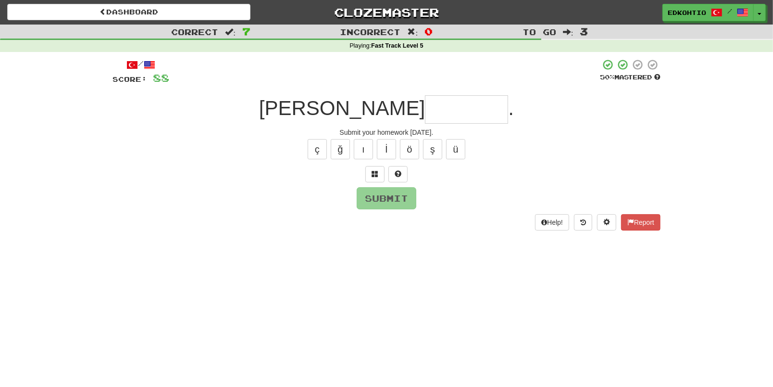
type input "*"
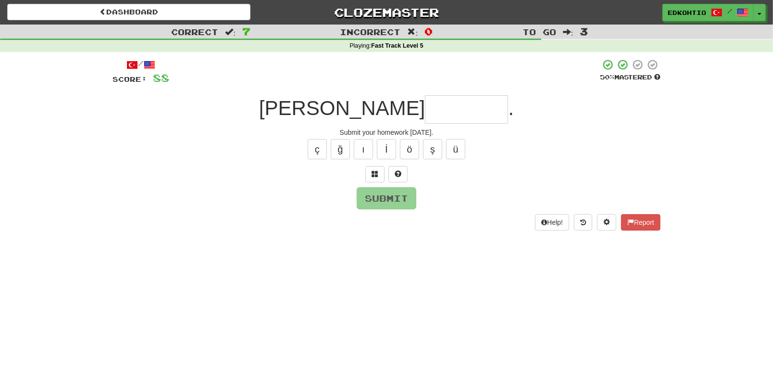
type input "*"
click at [460, 144] on button "ü" at bounding box center [455, 149] width 19 height 20
type input "*"
click at [465, 108] on input "text" at bounding box center [466, 109] width 83 height 28
click at [434, 147] on button "ş" at bounding box center [432, 149] width 19 height 20
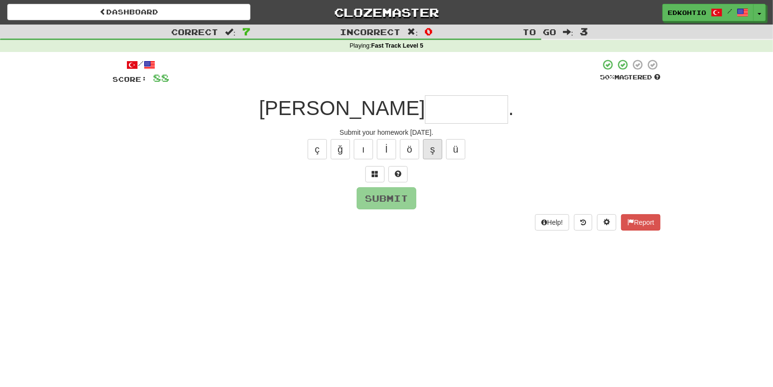
type input "*"
click at [411, 152] on button "ö" at bounding box center [409, 149] width 19 height 20
type input "*"
click at [367, 147] on button "ı" at bounding box center [363, 149] width 19 height 20
type input "*"
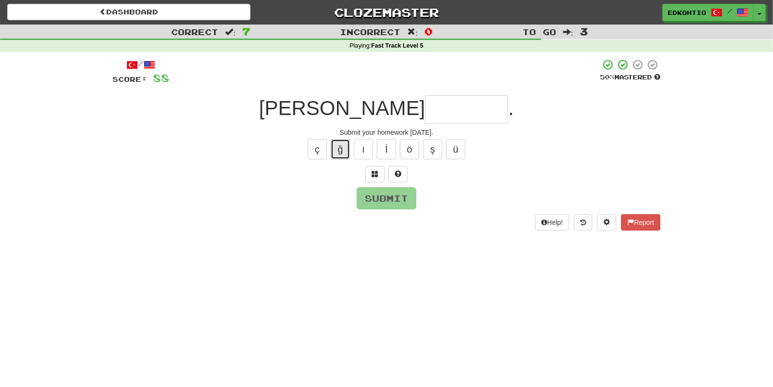
click at [346, 152] on button "ğ" at bounding box center [340, 149] width 19 height 20
type input "*"
click at [314, 149] on button "ç" at bounding box center [317, 149] width 19 height 20
type input "*"
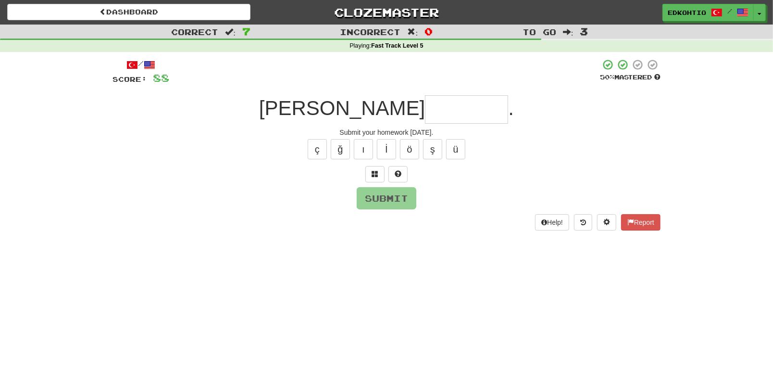
type input "*"
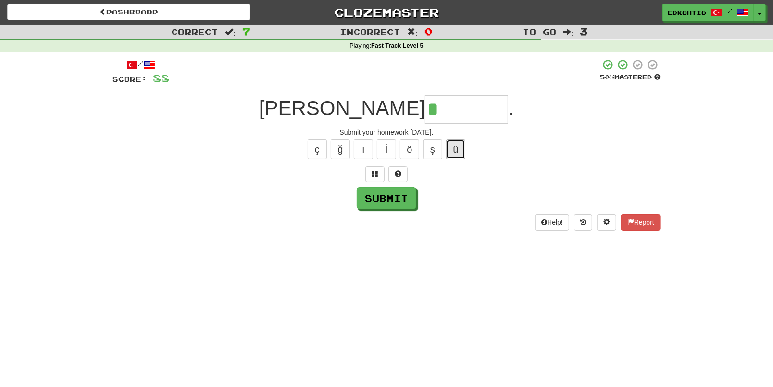
click at [460, 155] on button "ü" at bounding box center [455, 149] width 19 height 20
click at [434, 149] on button "ş" at bounding box center [432, 149] width 19 height 20
click at [411, 154] on button "ö" at bounding box center [409, 149] width 19 height 20
type input "********"
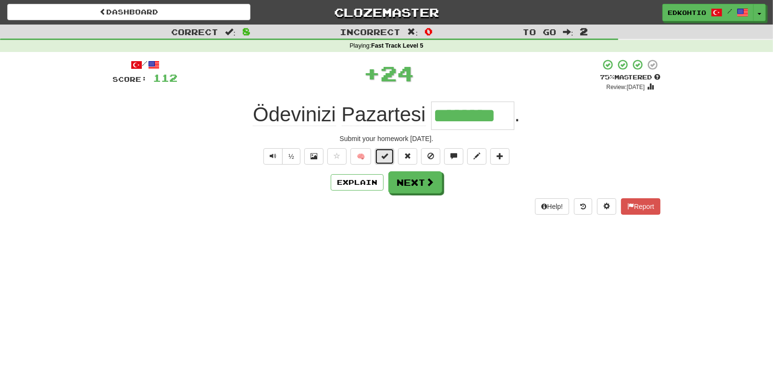
click at [389, 153] on button at bounding box center [384, 156] width 19 height 16
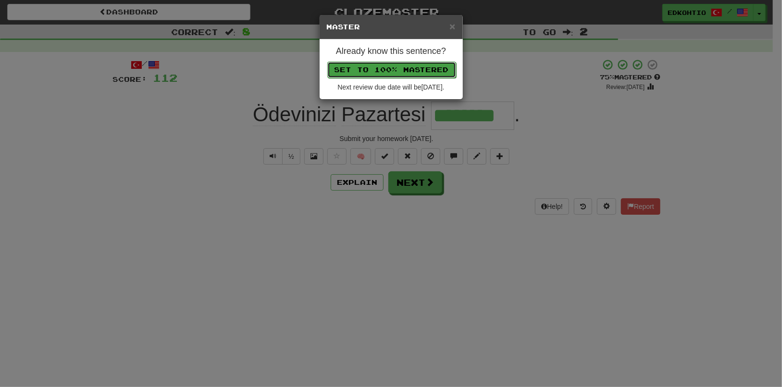
click at [410, 70] on button "Set to 100% Mastered" at bounding box center [391, 70] width 129 height 16
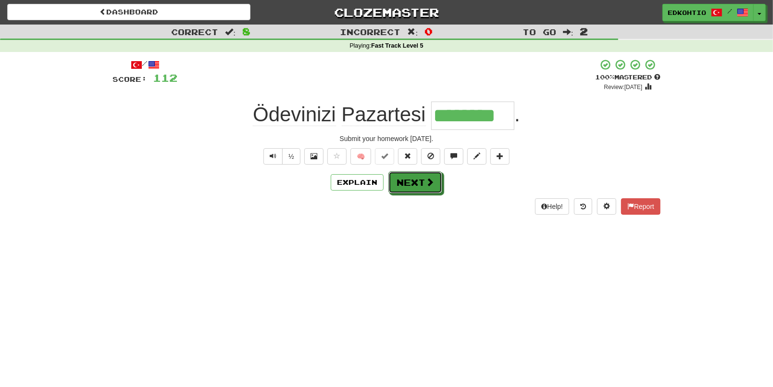
click at [418, 185] on button "Next" at bounding box center [416, 182] width 54 height 22
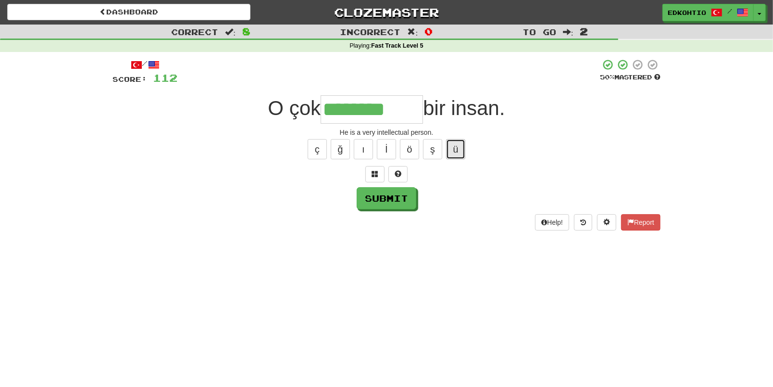
click at [464, 146] on button "ü" at bounding box center [455, 149] width 19 height 20
type input "**********"
click at [393, 201] on button "Submit" at bounding box center [387, 198] width 60 height 22
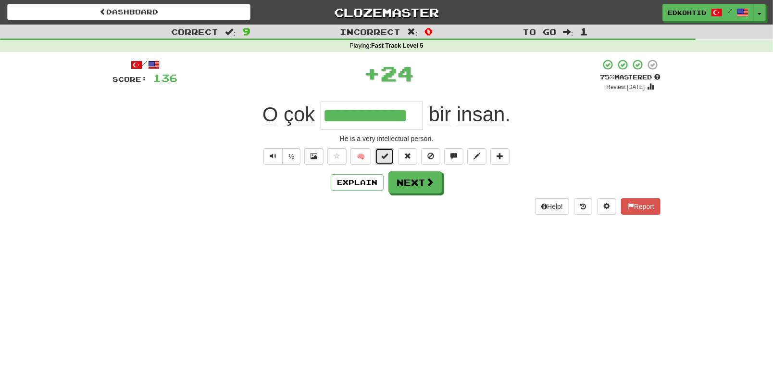
click at [378, 155] on button at bounding box center [384, 156] width 19 height 16
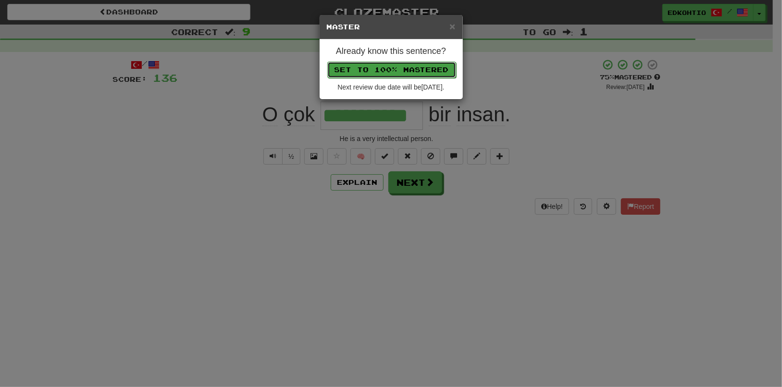
click at [385, 68] on button "Set to 100% Mastered" at bounding box center [391, 70] width 129 height 16
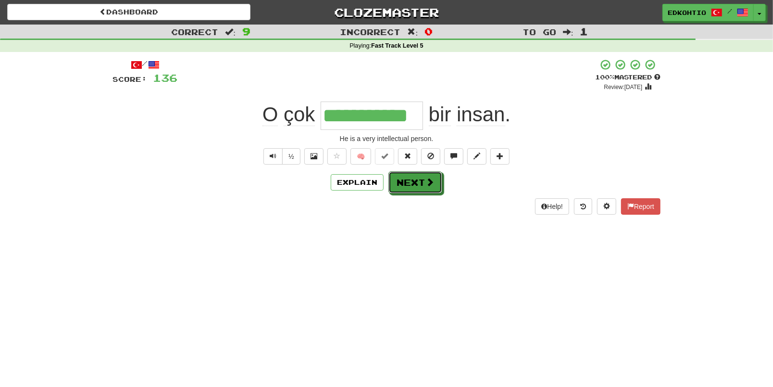
drag, startPoint x: 419, startPoint y: 184, endPoint x: 438, endPoint y: 188, distance: 19.4
click at [419, 185] on button "Next" at bounding box center [416, 182] width 54 height 22
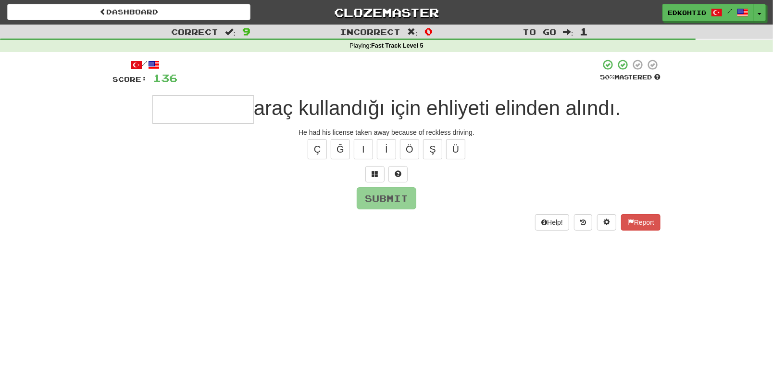
type input "*"
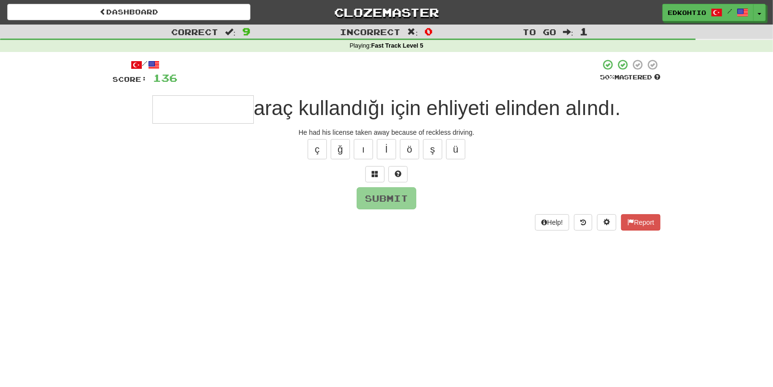
type input "*"
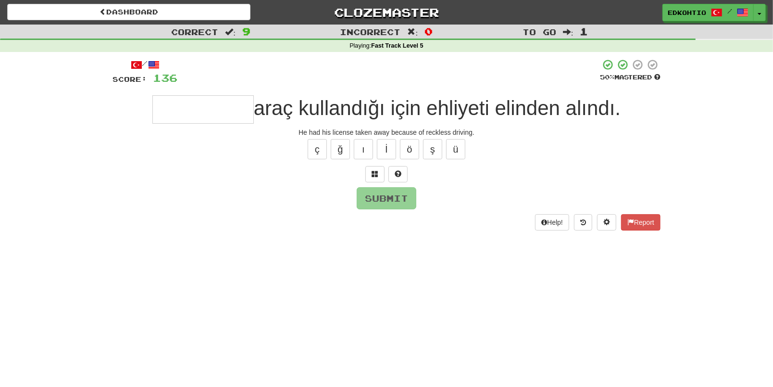
type input "*"
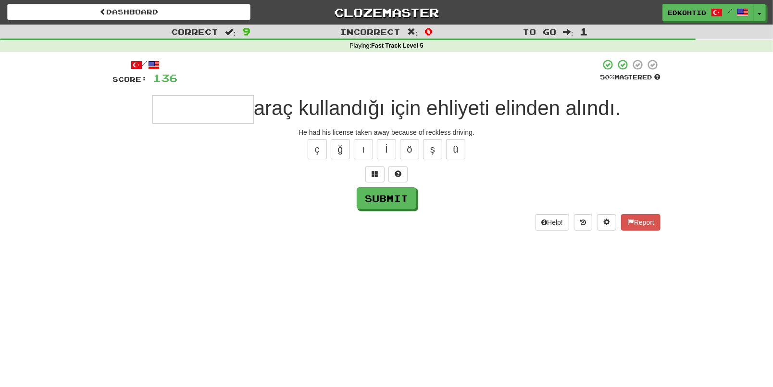
type input "*"
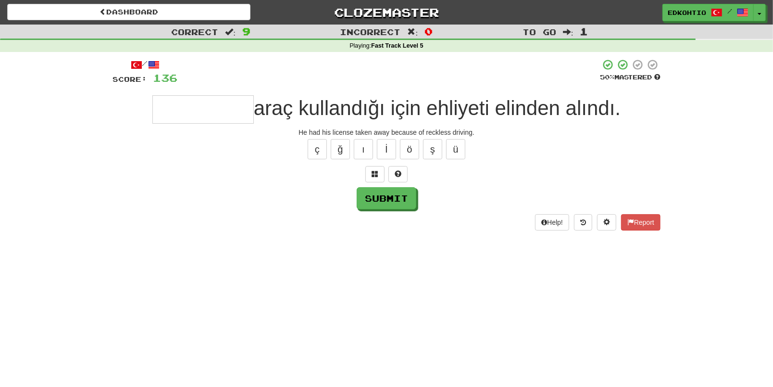
type input "*"
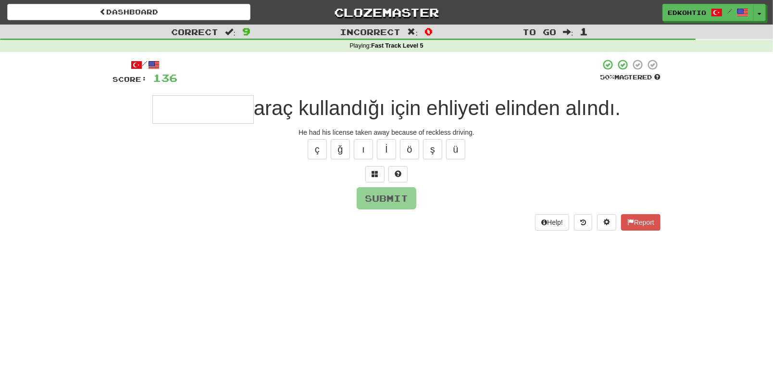
type input "*"
click at [368, 146] on button "ı" at bounding box center [363, 149] width 19 height 20
type input "*********"
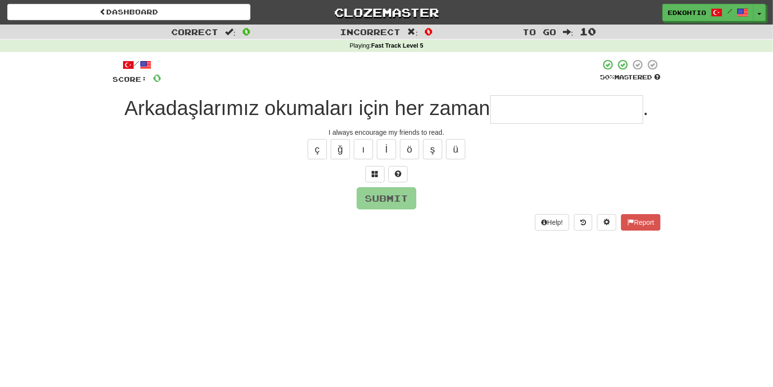
type input "*"
click at [411, 147] on button "ö" at bounding box center [409, 149] width 19 height 20
type input "*"
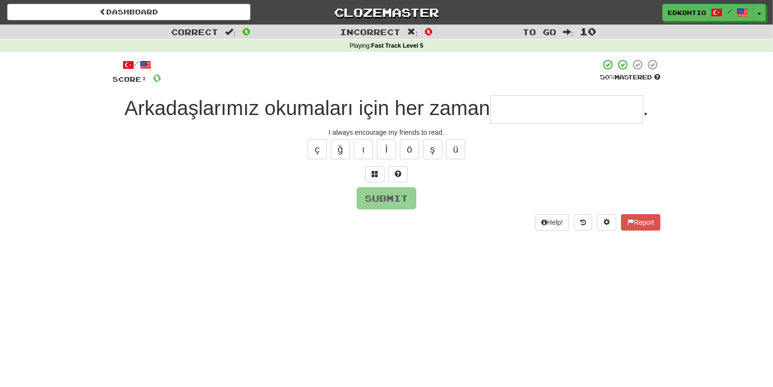
type input "*"
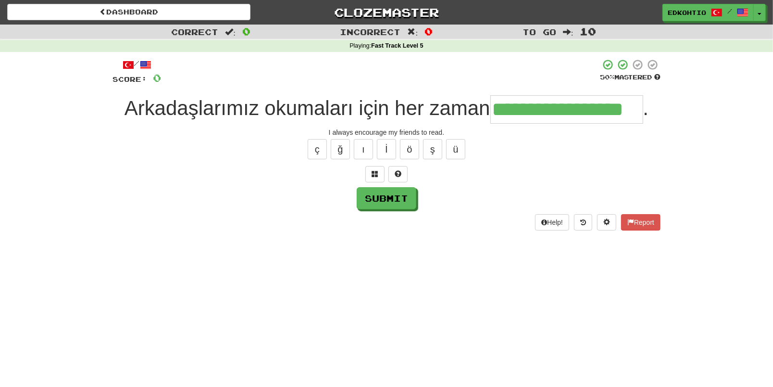
type input "**********"
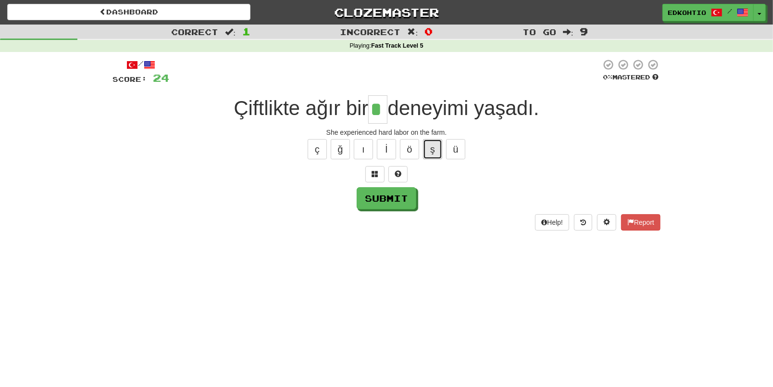
click at [434, 151] on button "ş" at bounding box center [432, 149] width 19 height 20
type input "**"
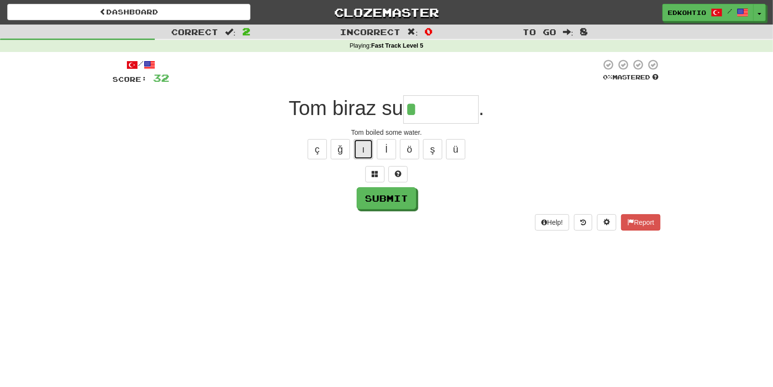
click at [357, 152] on button "ı" at bounding box center [363, 149] width 19 height 20
click at [368, 146] on button "ı" at bounding box center [363, 149] width 19 height 20
type input "********"
click at [389, 198] on button "Submit" at bounding box center [387, 199] width 60 height 22
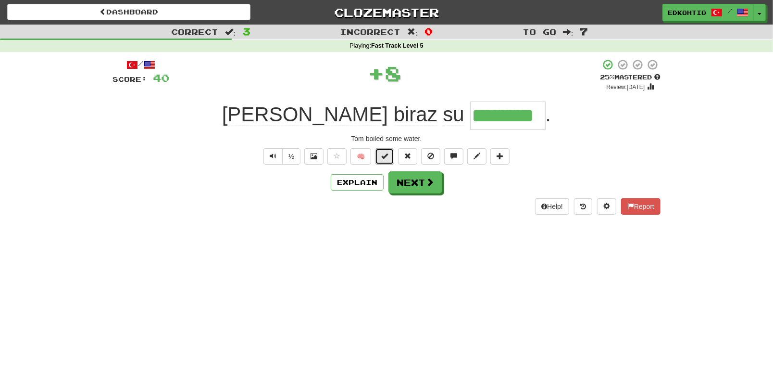
click at [387, 155] on span at bounding box center [384, 155] width 7 height 7
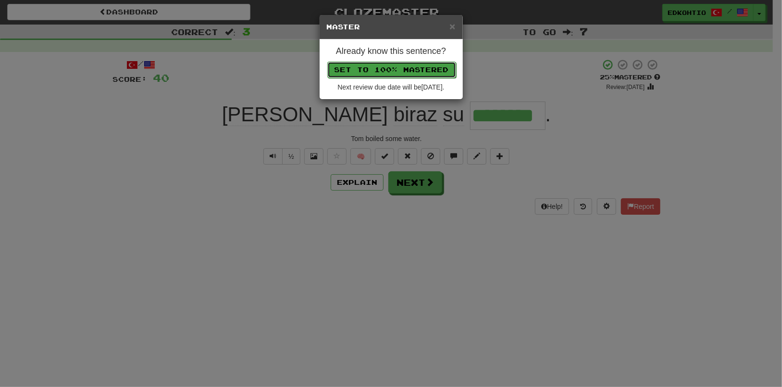
click at [400, 67] on button "Set to 100% Mastered" at bounding box center [391, 70] width 129 height 16
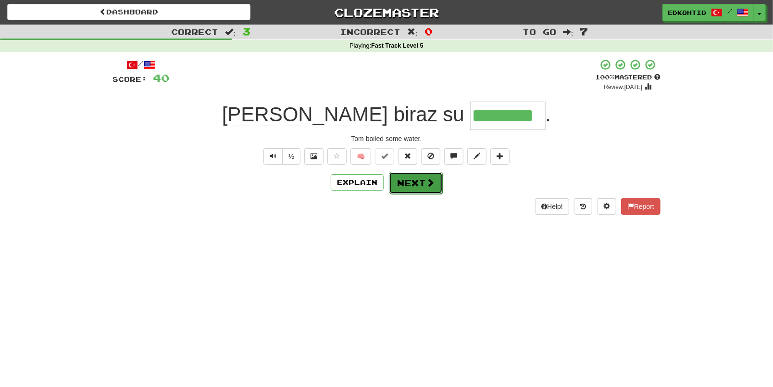
click at [410, 176] on button "Next" at bounding box center [416, 183] width 54 height 22
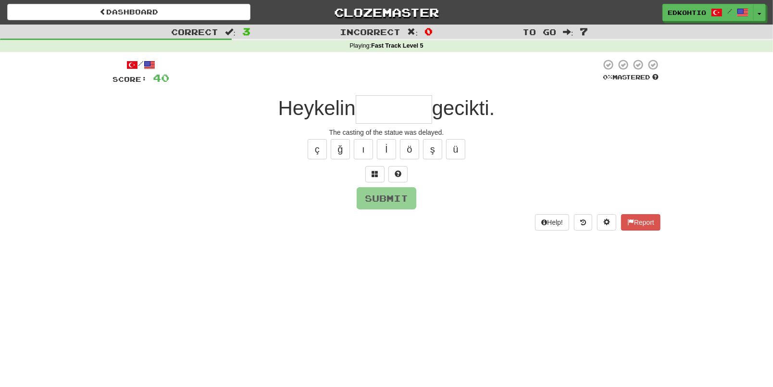
type input "*"
click at [454, 153] on button "ü" at bounding box center [455, 149] width 19 height 20
click at [434, 153] on button "ş" at bounding box center [432, 149] width 19 height 20
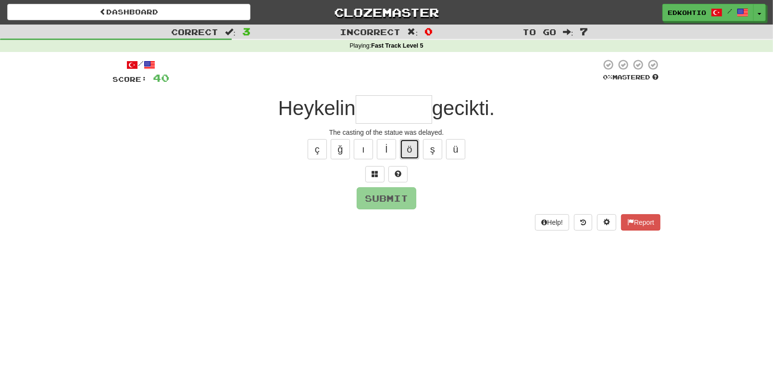
click at [411, 149] on button "ö" at bounding box center [409, 149] width 19 height 20
click at [372, 149] on button "ı" at bounding box center [363, 149] width 19 height 20
click at [339, 149] on button "ğ" at bounding box center [340, 149] width 19 height 20
click at [317, 146] on button "ç" at bounding box center [317, 149] width 19 height 20
click at [456, 149] on button "ü" at bounding box center [455, 149] width 19 height 20
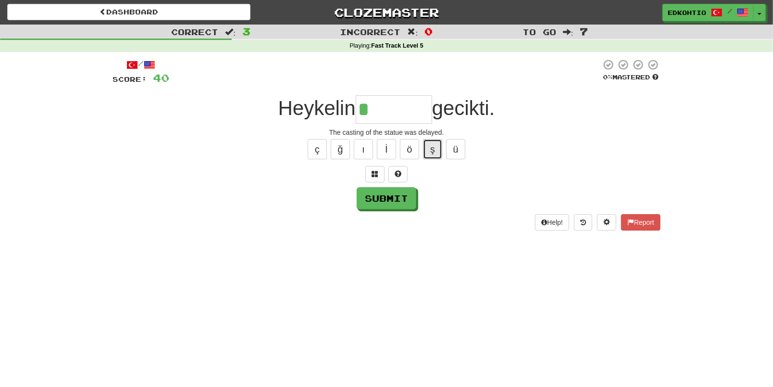
click at [433, 146] on button "ş" at bounding box center [432, 149] width 19 height 20
click at [411, 146] on button "ö" at bounding box center [409, 149] width 19 height 20
click at [437, 151] on button "ş" at bounding box center [432, 149] width 19 height 20
click at [340, 150] on button "ğ" at bounding box center [340, 149] width 19 height 20
click at [458, 148] on button "ü" at bounding box center [455, 149] width 19 height 20
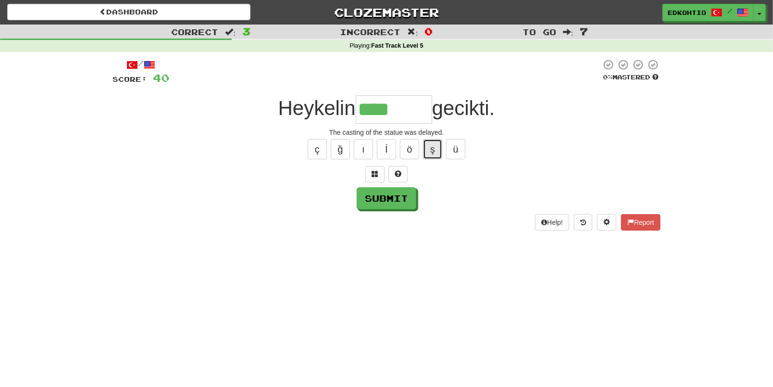
click at [433, 151] on button "ş" at bounding box center [432, 149] width 19 height 20
click at [339, 149] on button "ğ" at bounding box center [340, 149] width 19 height 20
click at [318, 149] on button "ç" at bounding box center [317, 149] width 19 height 20
drag, startPoint x: 456, startPoint y: 152, endPoint x: 461, endPoint y: 156, distance: 5.9
click at [456, 151] on button "ü" at bounding box center [455, 149] width 19 height 20
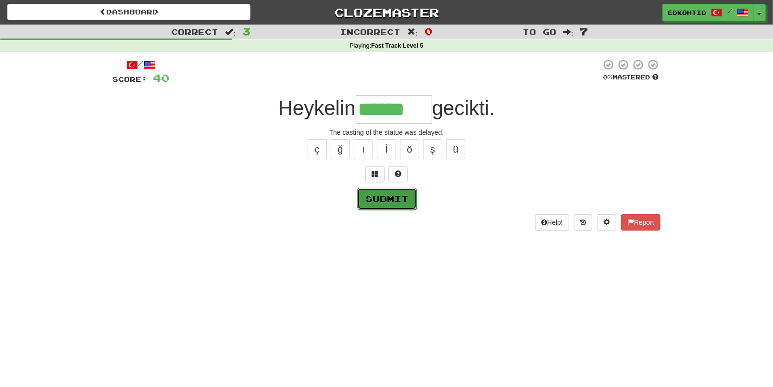
click at [395, 191] on button "Submit" at bounding box center [387, 199] width 60 height 22
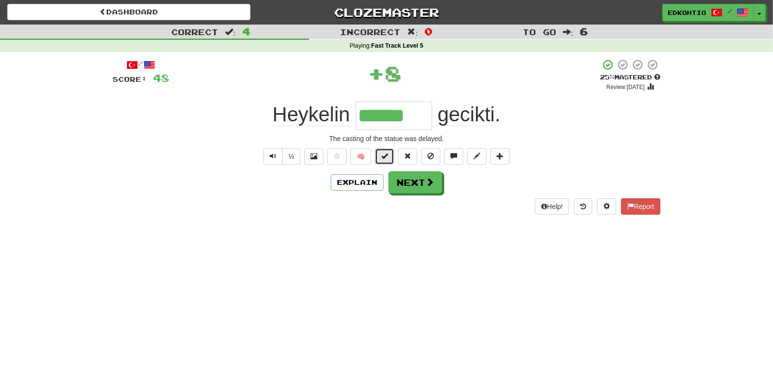
click at [382, 149] on button at bounding box center [384, 156] width 19 height 16
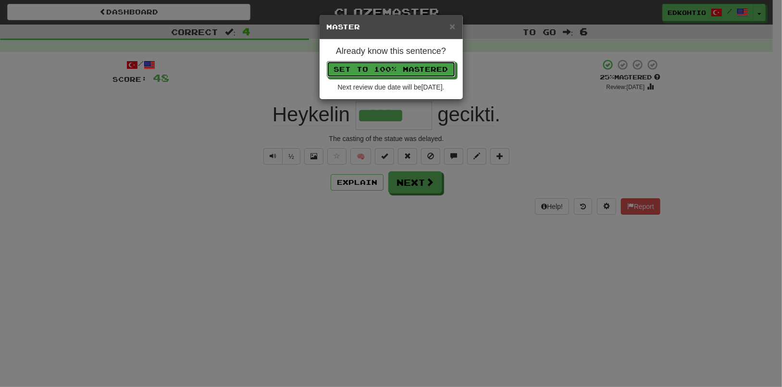
drag, startPoint x: 428, startPoint y: 72, endPoint x: 428, endPoint y: 84, distance: 12.0
click at [428, 72] on button "Set to 100% Mastered" at bounding box center [391, 69] width 129 height 16
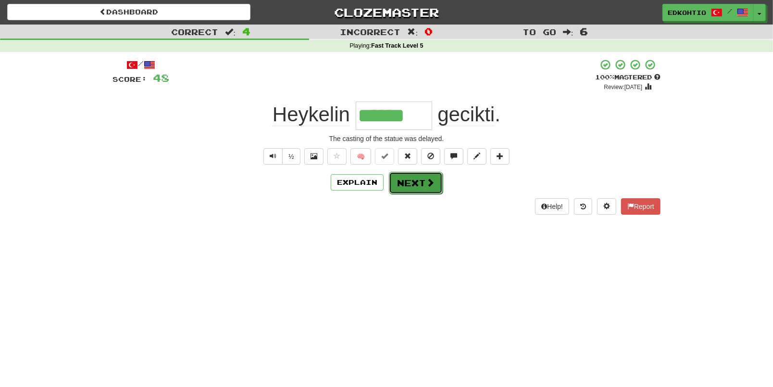
click at [411, 179] on button "Next" at bounding box center [416, 183] width 54 height 22
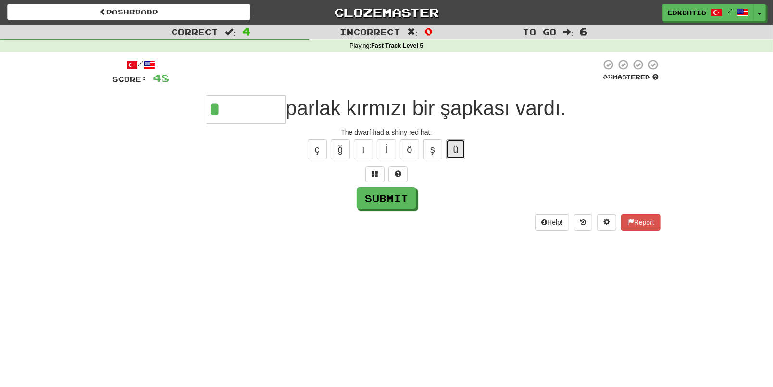
click at [456, 141] on button "ü" at bounding box center [455, 149] width 19 height 20
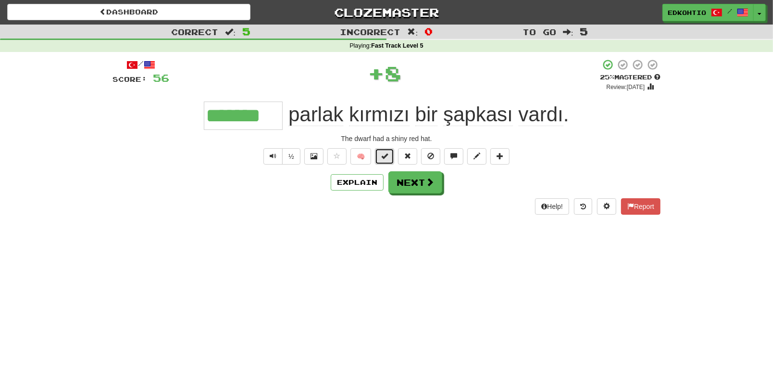
click at [383, 156] on span at bounding box center [384, 155] width 7 height 7
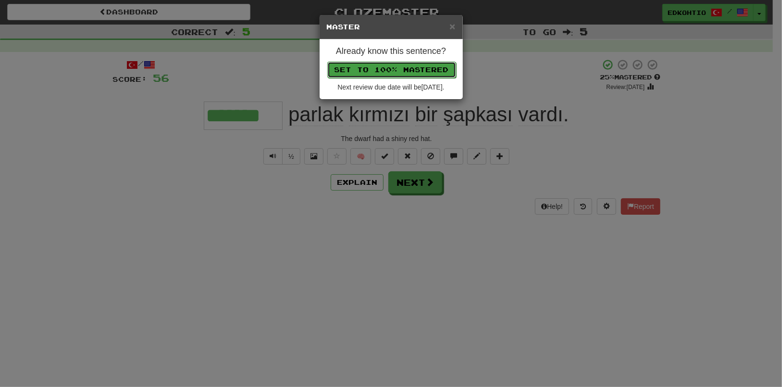
click at [381, 68] on button "Set to 100% Mastered" at bounding box center [391, 70] width 129 height 16
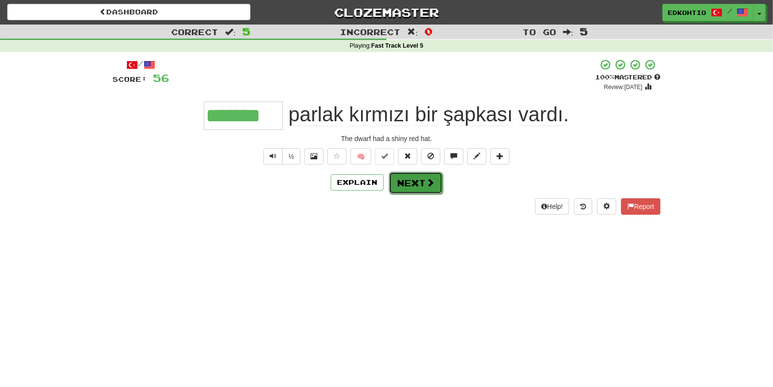
click at [411, 186] on button "Next" at bounding box center [416, 183] width 54 height 22
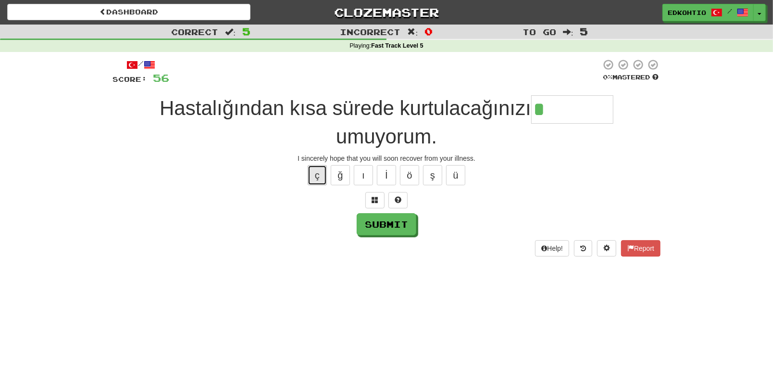
click at [322, 175] on button "ç" at bounding box center [317, 175] width 19 height 20
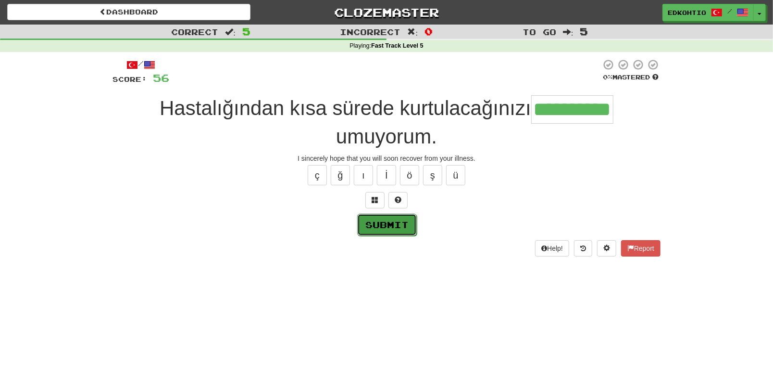
click at [389, 225] on button "Submit" at bounding box center [387, 224] width 60 height 22
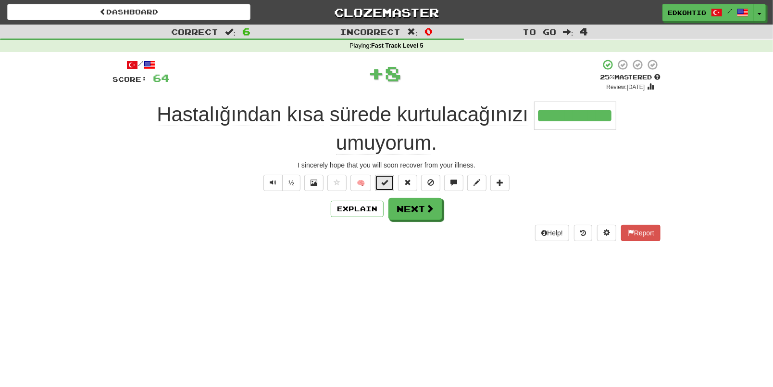
click at [387, 179] on span at bounding box center [384, 182] width 7 height 7
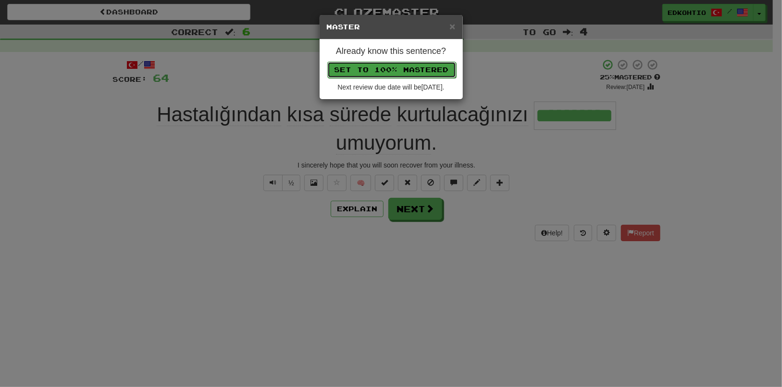
click at [404, 70] on button "Set to 100% Mastered" at bounding box center [391, 70] width 129 height 16
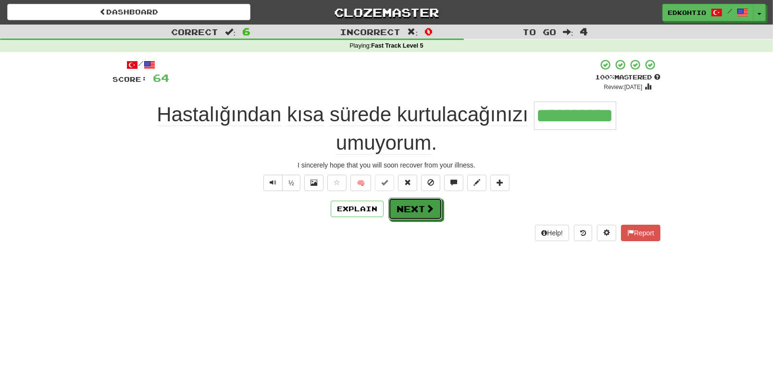
drag, startPoint x: 429, startPoint y: 204, endPoint x: 433, endPoint y: 213, distance: 9.7
click at [429, 204] on span at bounding box center [430, 208] width 9 height 9
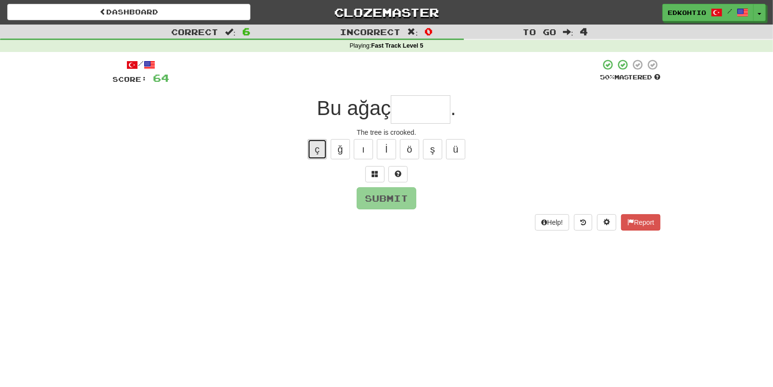
click at [312, 150] on button "ç" at bounding box center [317, 149] width 19 height 20
click at [364, 151] on button "ı" at bounding box center [363, 149] width 19 height 20
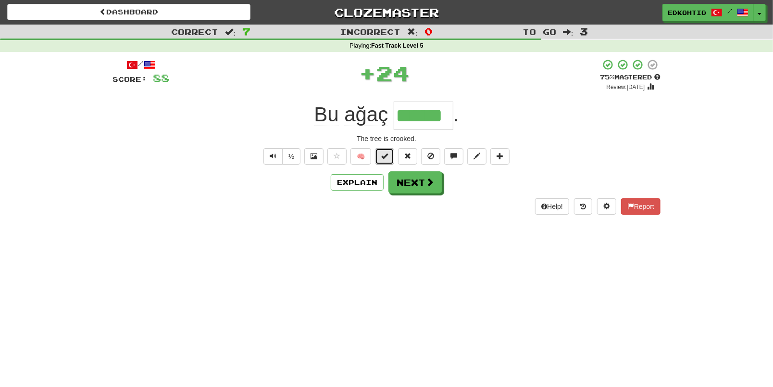
click at [384, 158] on span at bounding box center [384, 155] width 7 height 7
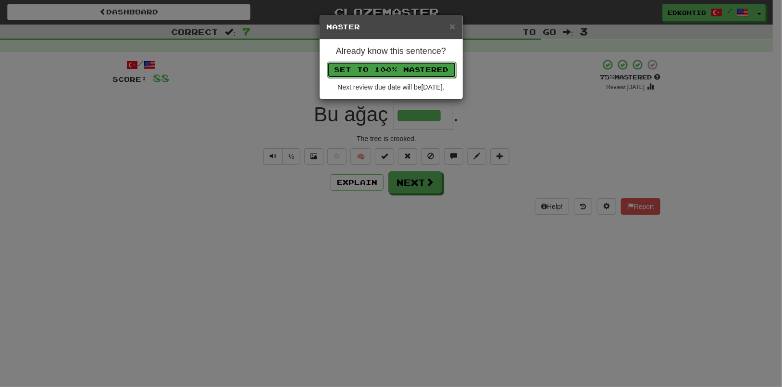
click at [413, 75] on button "Set to 100% Mastered" at bounding box center [391, 70] width 129 height 16
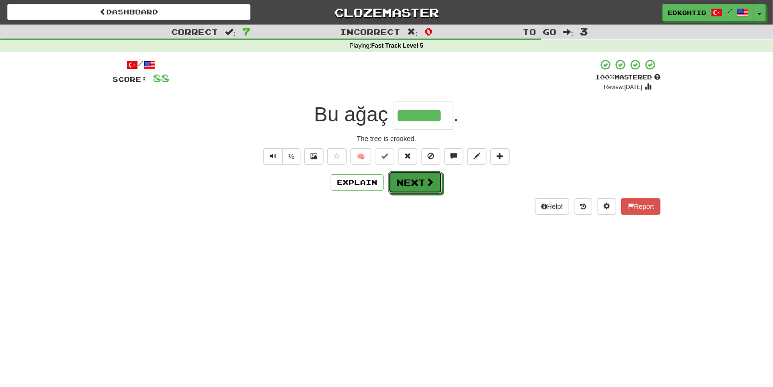
click at [423, 183] on button "Next" at bounding box center [416, 182] width 54 height 22
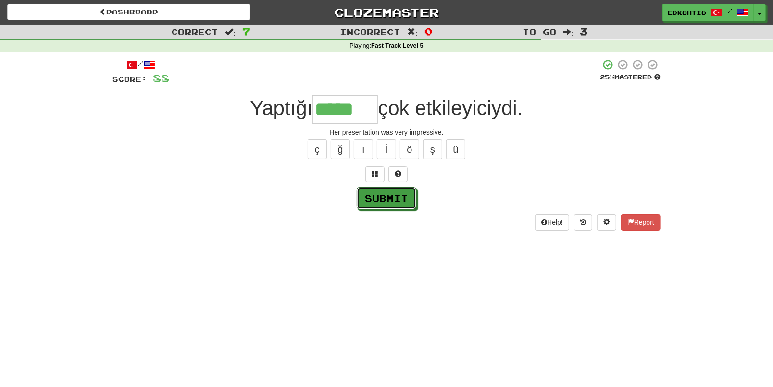
click at [380, 200] on button "Submit" at bounding box center [387, 198] width 60 height 22
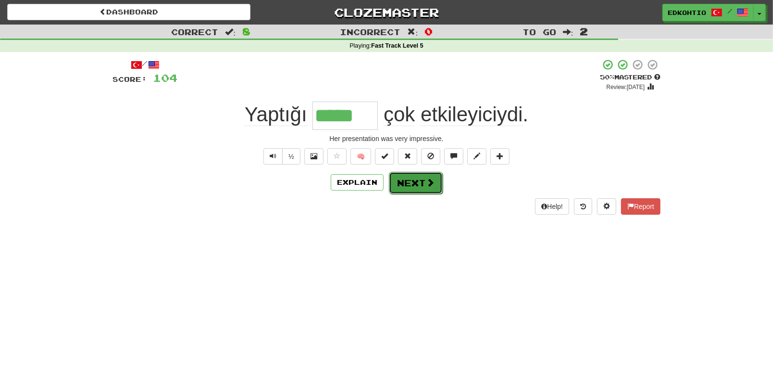
click at [409, 182] on button "Next" at bounding box center [416, 183] width 54 height 22
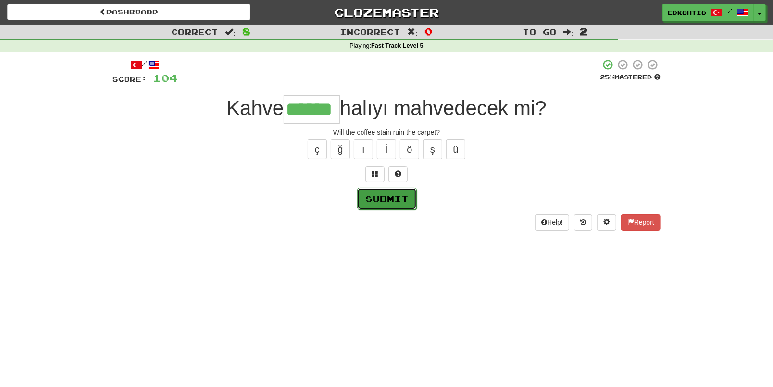
click at [393, 197] on button "Submit" at bounding box center [387, 199] width 60 height 22
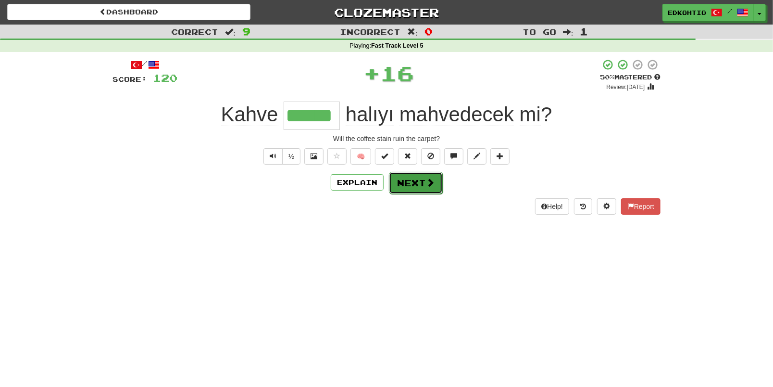
click at [401, 178] on button "Next" at bounding box center [416, 183] width 54 height 22
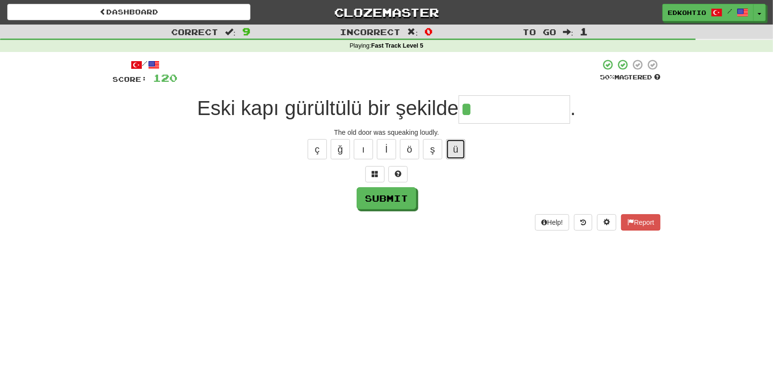
click at [458, 151] on button "ü" at bounding box center [455, 149] width 19 height 20
click at [434, 146] on button "ş" at bounding box center [432, 149] width 19 height 20
click at [410, 151] on button "ö" at bounding box center [409, 149] width 19 height 20
click at [367, 148] on button "ı" at bounding box center [363, 149] width 19 height 20
click at [427, 154] on button "ş" at bounding box center [432, 149] width 19 height 20
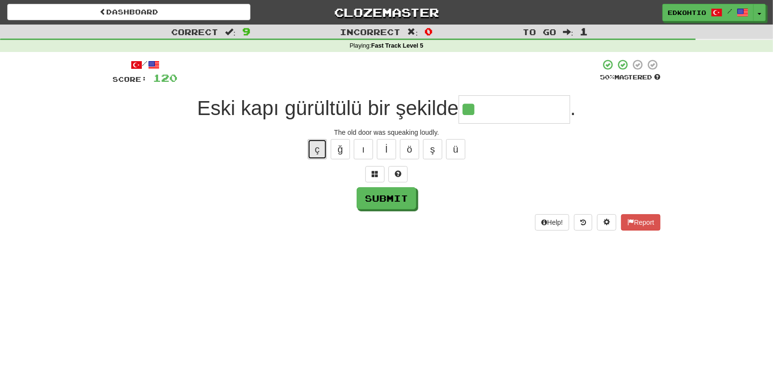
click at [320, 153] on button "ç" at bounding box center [317, 149] width 19 height 20
click at [330, 152] on div "ç ğ ı İ ö ş ü" at bounding box center [387, 149] width 548 height 24
click at [336, 152] on button "ğ" at bounding box center [340, 149] width 19 height 20
click at [362, 149] on button "ı" at bounding box center [363, 149] width 19 height 20
drag, startPoint x: 369, startPoint y: 150, endPoint x: 380, endPoint y: 151, distance: 11.1
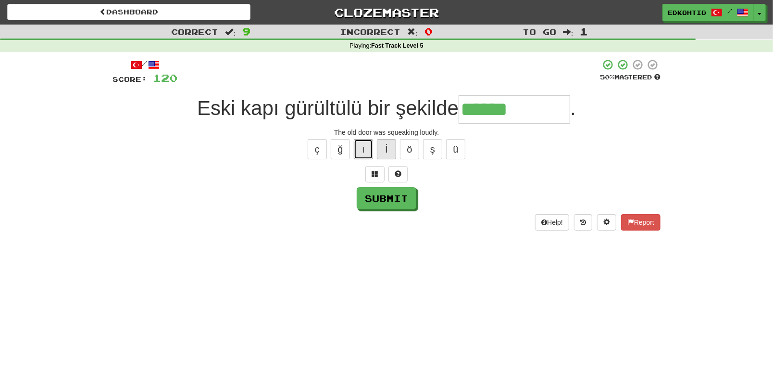
click at [369, 152] on button "ı" at bounding box center [363, 149] width 19 height 20
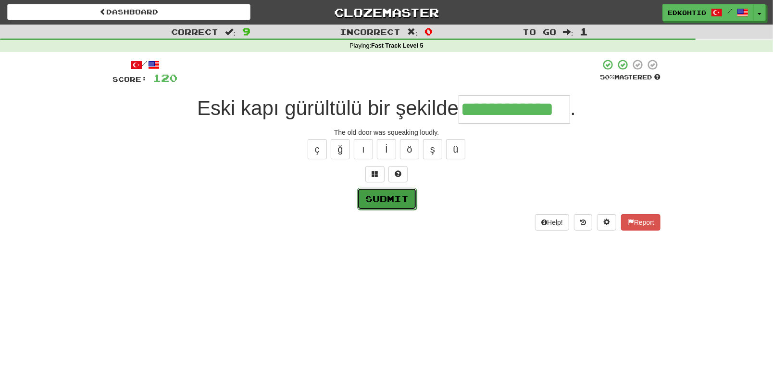
click at [400, 198] on button "Submit" at bounding box center [387, 199] width 60 height 22
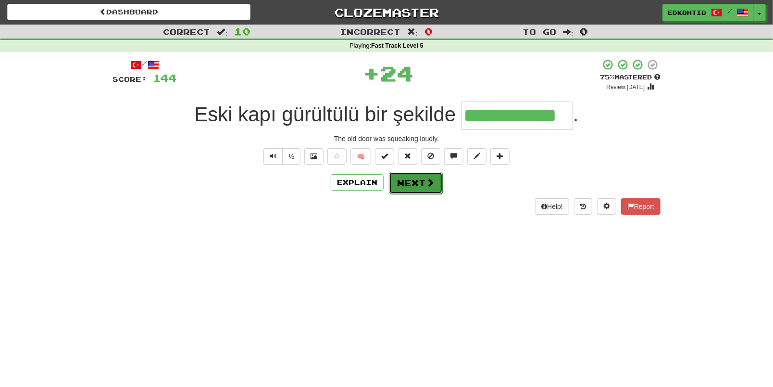
click at [414, 186] on button "Next" at bounding box center [416, 183] width 54 height 22
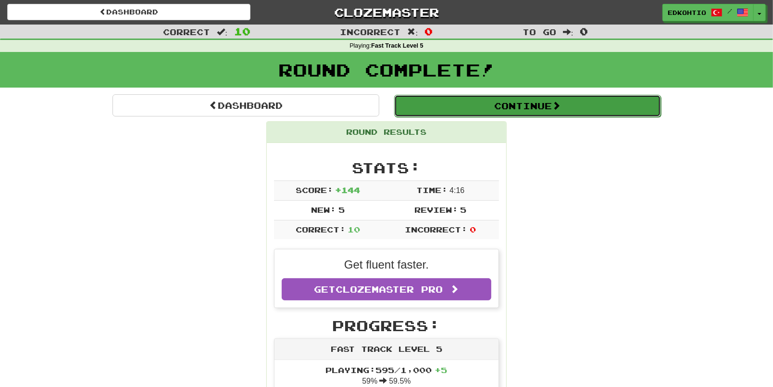
click at [507, 110] on button "Continue" at bounding box center [527, 106] width 267 height 22
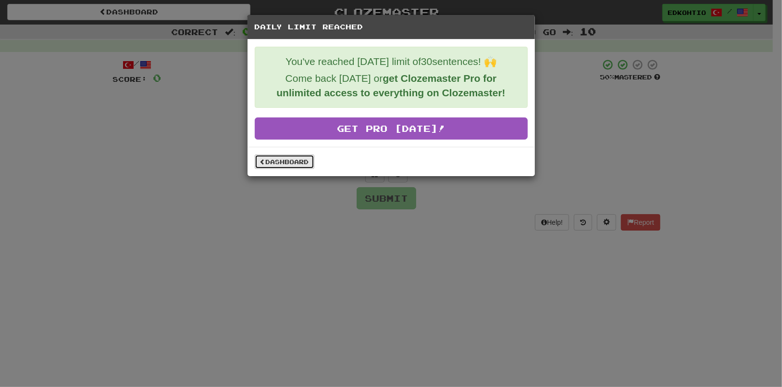
click at [295, 162] on link "Dashboard" at bounding box center [285, 161] width 60 height 14
